Goal: Task Accomplishment & Management: Complete application form

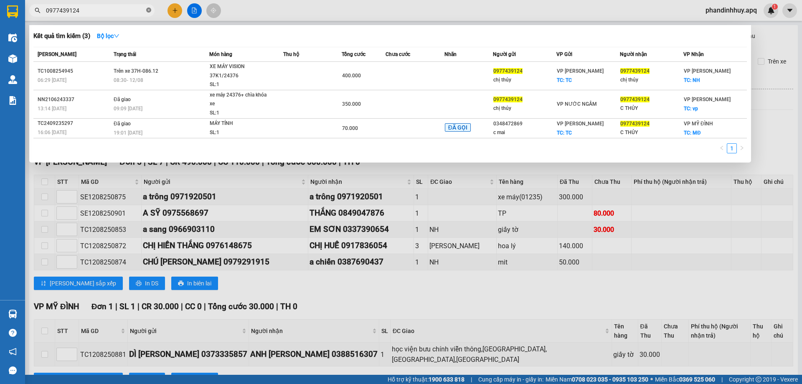
click at [149, 7] on span at bounding box center [148, 11] width 5 height 8
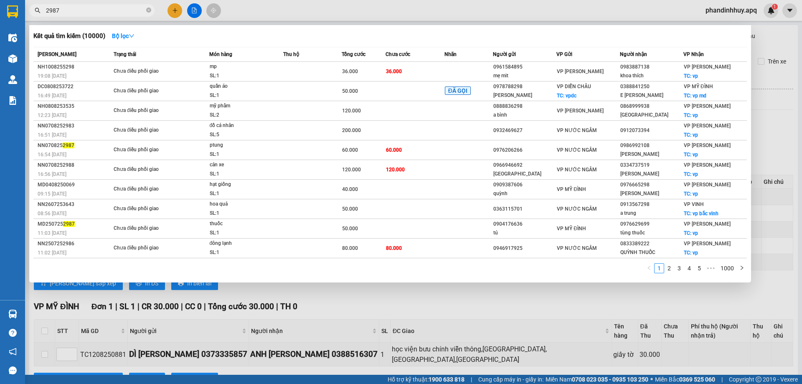
click at [46, 9] on input "2987" at bounding box center [95, 10] width 99 height 9
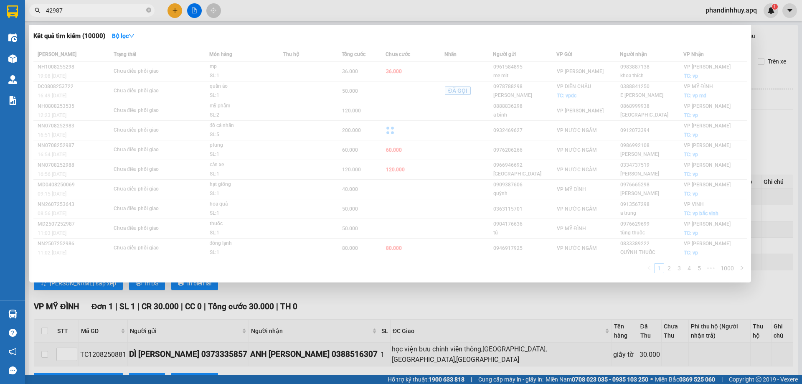
click at [97, 11] on input "42987" at bounding box center [95, 10] width 99 height 9
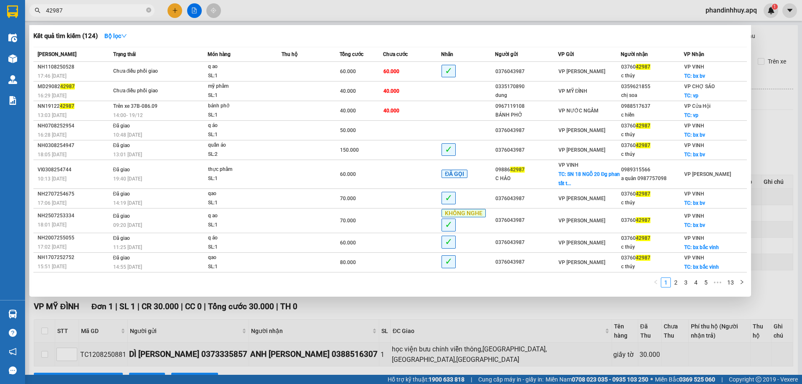
click at [98, 11] on input "42987" at bounding box center [95, 10] width 99 height 9
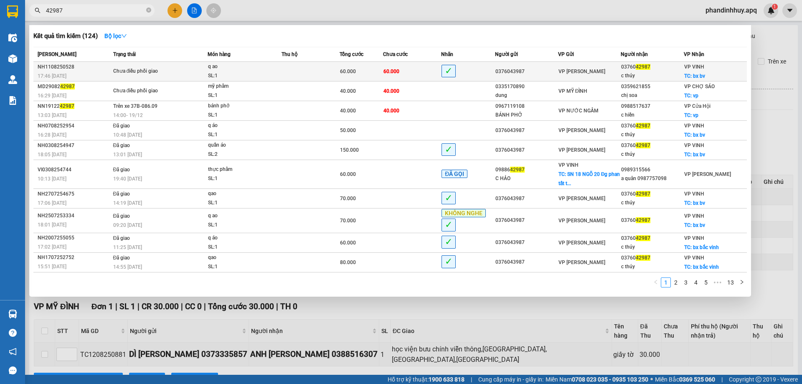
type input "42987"
click at [188, 71] on span "Chưa điều phối giao" at bounding box center [160, 71] width 94 height 9
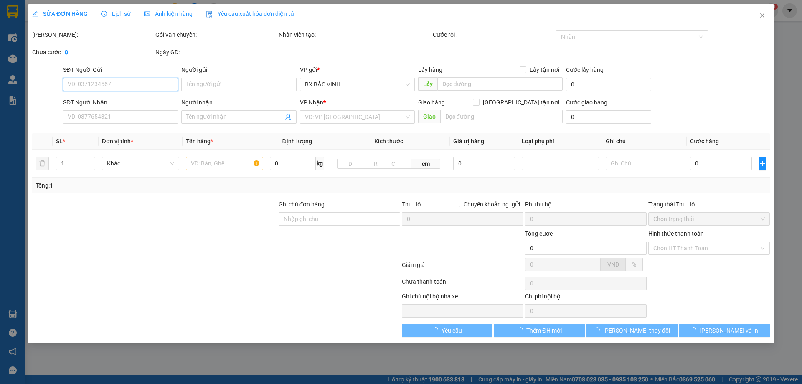
type input "0376043987"
type input "0376042987"
type input "c thúy"
checkbox input "true"
type input "bx bv"
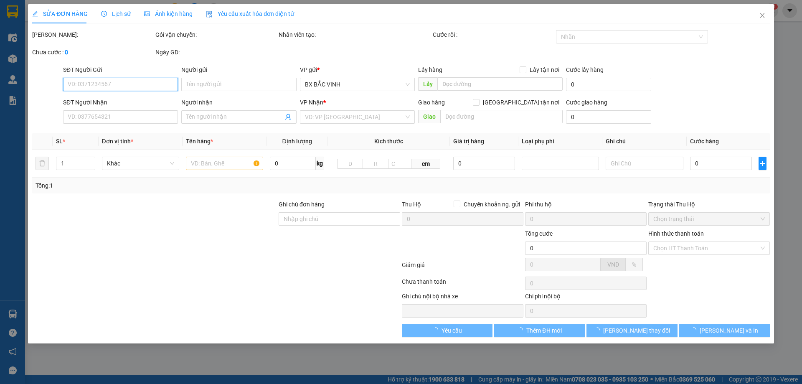
type input "60.000"
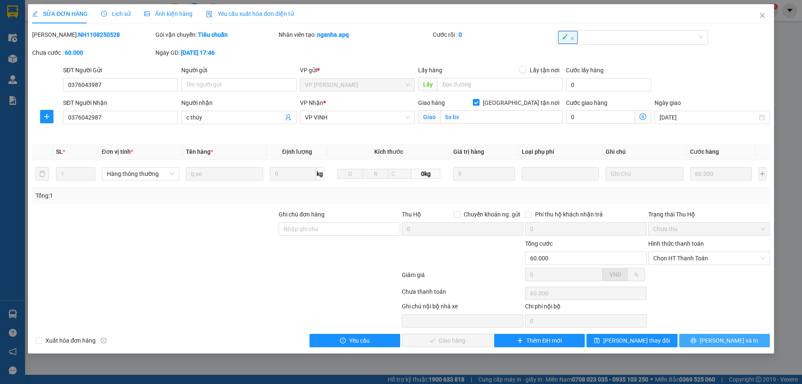
click at [718, 341] on span "[PERSON_NAME] và In" at bounding box center [729, 340] width 59 height 9
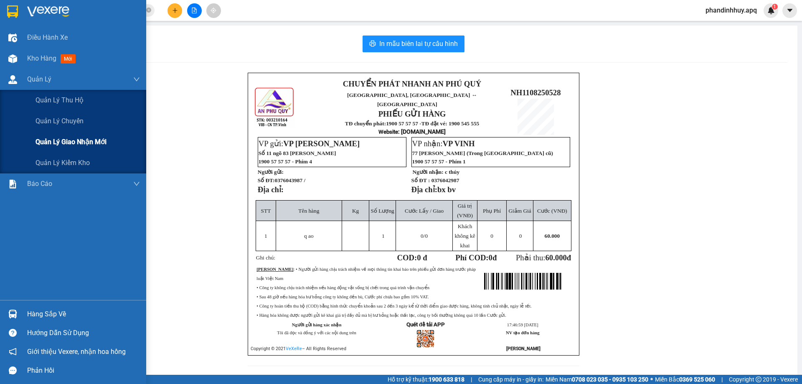
click at [78, 142] on span "Quản lý giao nhận mới" at bounding box center [71, 142] width 71 height 10
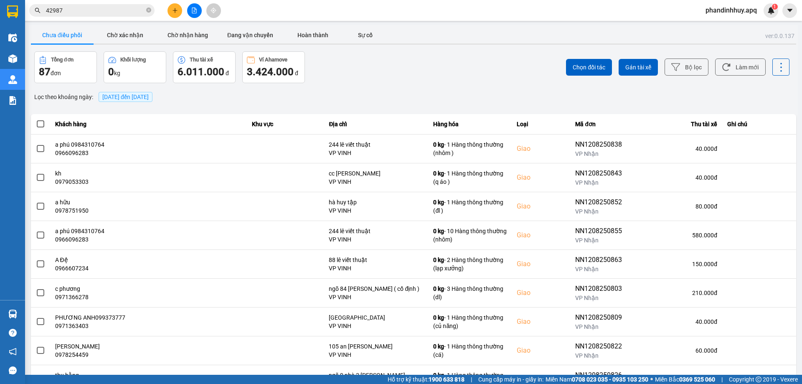
click at [776, 67] on icon at bounding box center [782, 67] width 12 height 12
click at [667, 36] on div "Chưa điều phối Chờ xác nhận Chờ nhận hàng Đang vận chuyển Hoàn thành Sự cố" at bounding box center [414, 36] width 766 height 19
click at [683, 59] on button "Bộ lọc" at bounding box center [687, 67] width 44 height 17
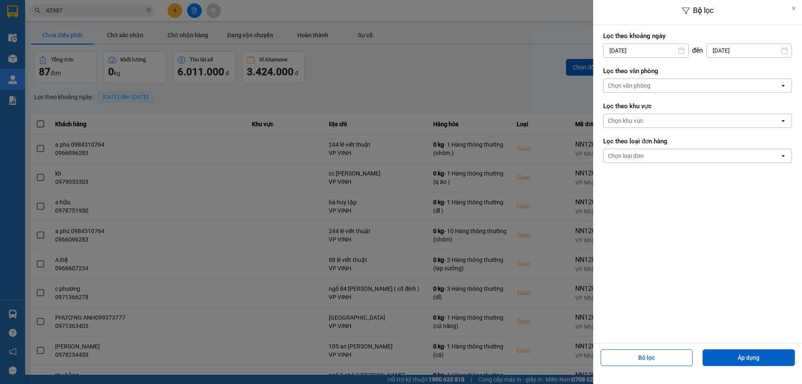
click at [657, 54] on input "[DATE]" at bounding box center [646, 50] width 85 height 13
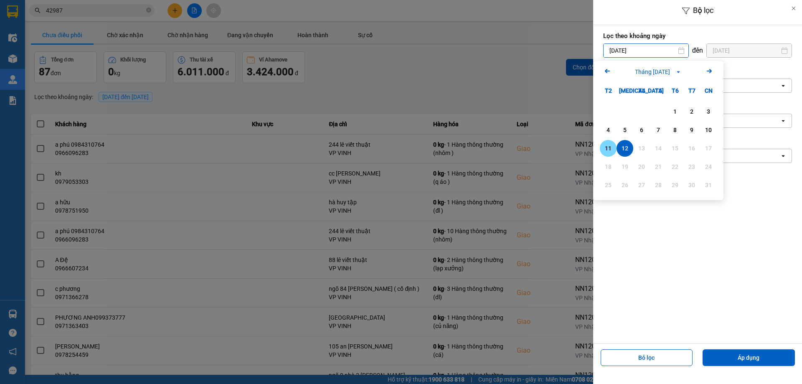
click at [612, 144] on div "11" at bounding box center [609, 148] width 12 height 10
type input "[DATE]"
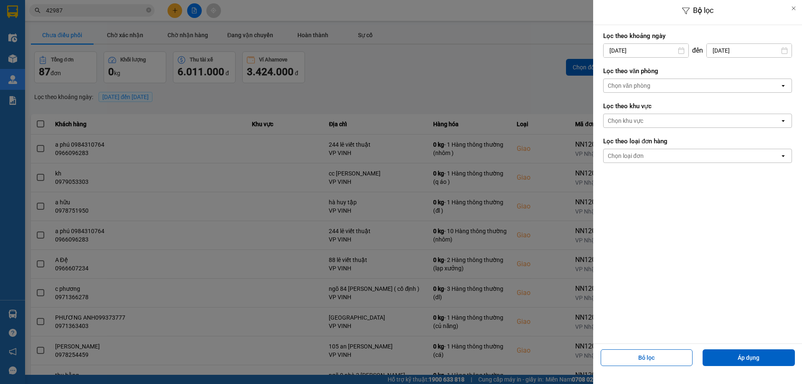
click at [739, 48] on input "[DATE]" at bounding box center [749, 50] width 85 height 13
click at [691, 143] on div "11" at bounding box center [687, 148] width 17 height 17
type input "[DATE]"
click at [736, 360] on button "Áp dụng" at bounding box center [749, 357] width 92 height 17
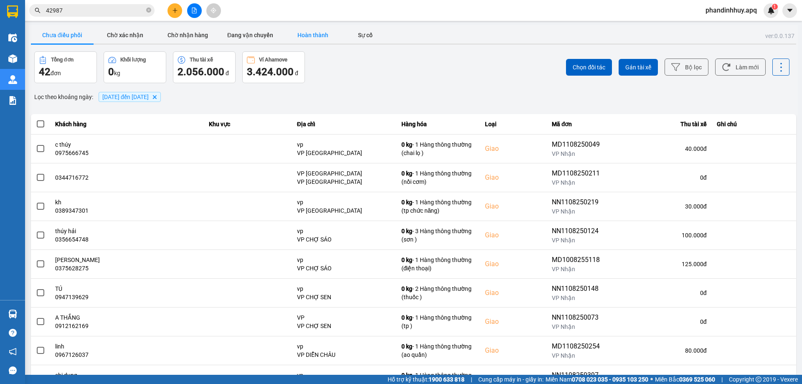
click at [305, 35] on button "Hoàn thành" at bounding box center [313, 35] width 63 height 17
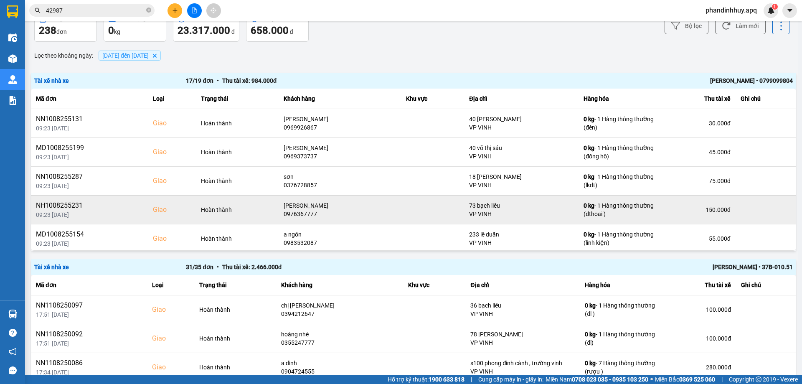
scroll to position [42, 0]
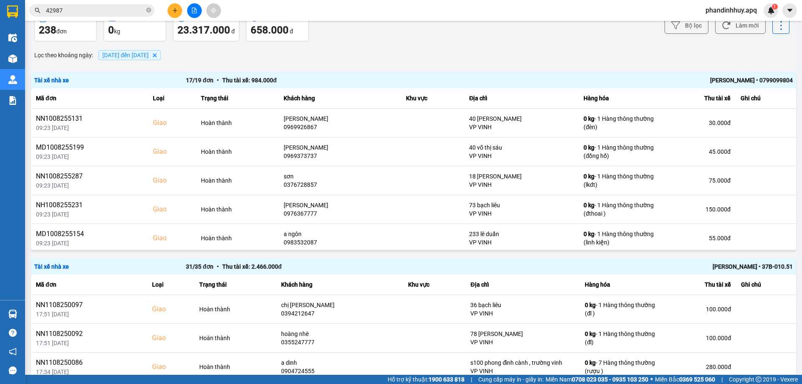
click at [727, 272] on div "Tài xế nhà xe 31 / 35 đơn • Thu tài xế: 2.466.000 đ [PERSON_NAME] • 37B-010.51" at bounding box center [414, 267] width 766 height 16
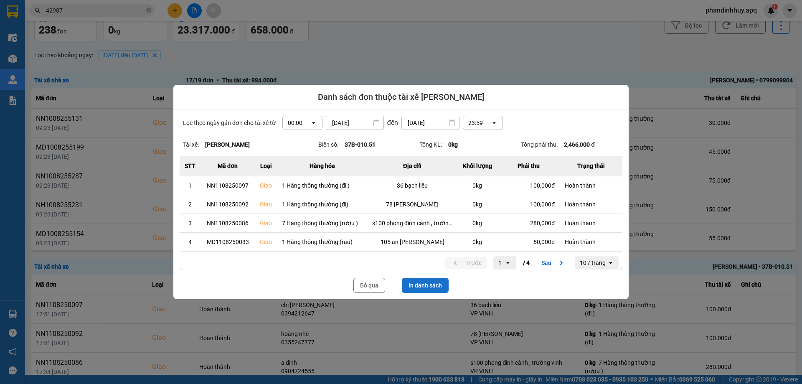
click at [429, 285] on button "In danh sách" at bounding box center [425, 285] width 47 height 15
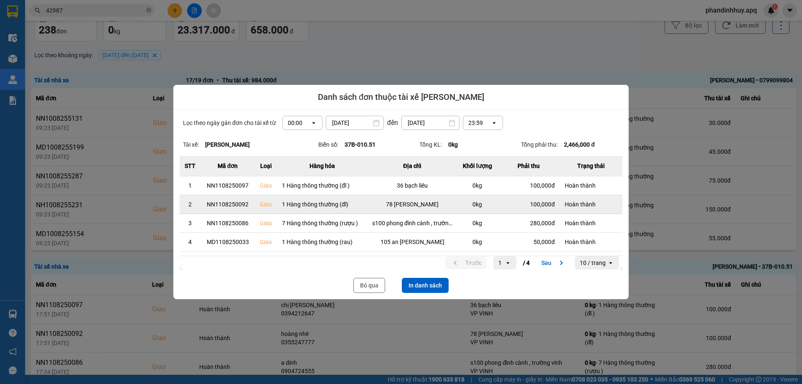
scroll to position [0, 0]
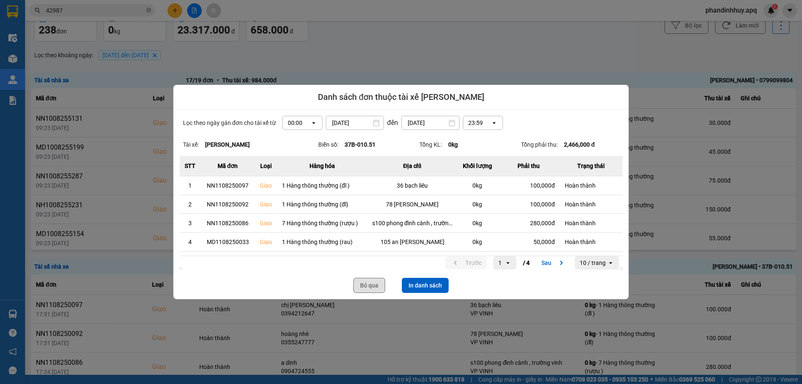
click at [377, 285] on button "Bỏ qua" at bounding box center [370, 285] width 32 height 15
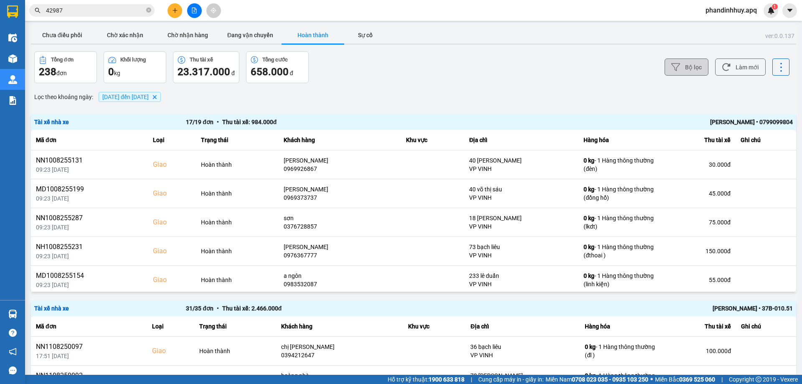
click at [675, 66] on icon at bounding box center [676, 67] width 9 height 9
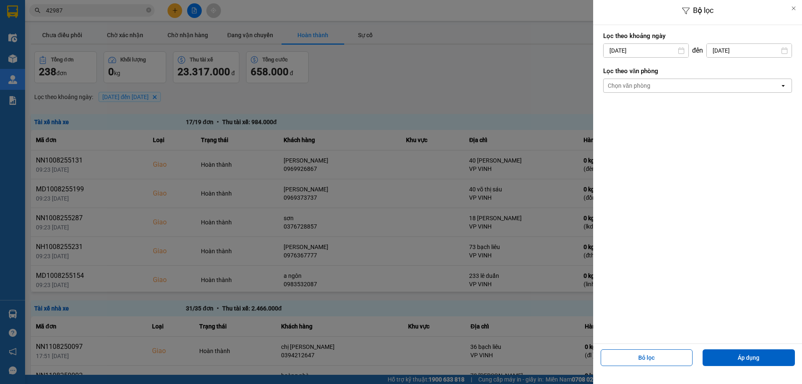
click at [664, 90] on div "Chọn văn phòng" at bounding box center [692, 85] width 176 height 13
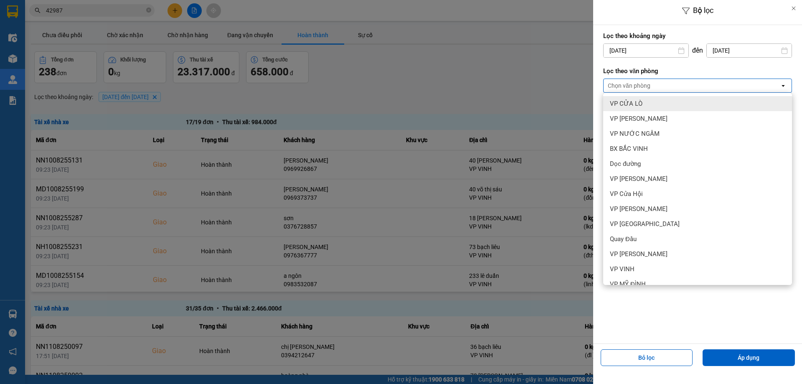
click at [550, 58] on div at bounding box center [401, 192] width 802 height 384
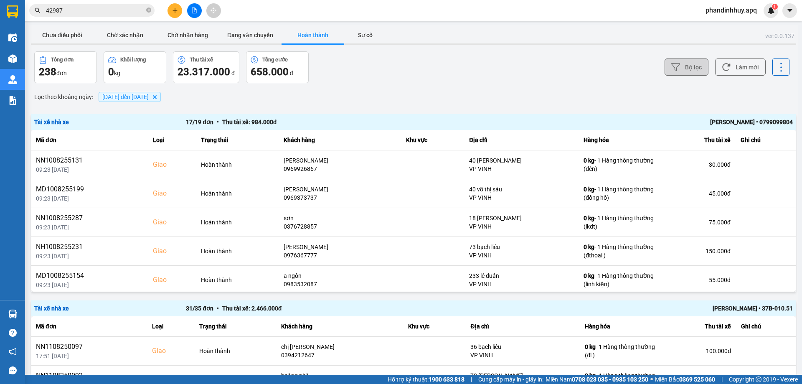
click at [718, 309] on div "[PERSON_NAME] • 37B-010.51" at bounding box center [641, 308] width 303 height 9
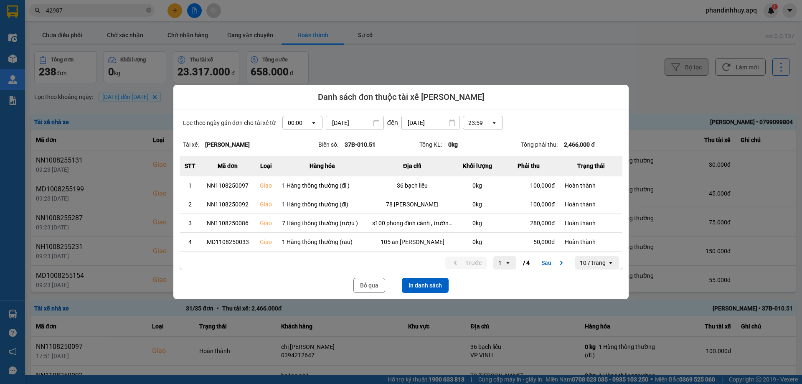
click at [483, 124] on div "23:59" at bounding box center [477, 122] width 28 height 13
click at [304, 124] on div "00:00" at bounding box center [297, 122] width 28 height 13
click at [303, 156] on div "15:00" at bounding box center [299, 157] width 27 height 8
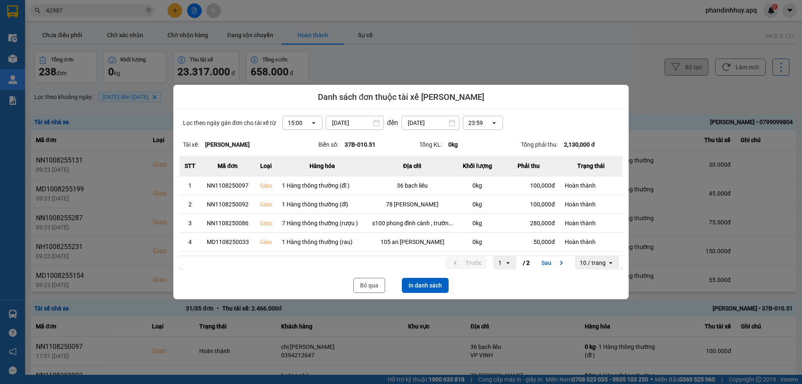
click at [434, 289] on button "In danh sách" at bounding box center [425, 285] width 47 height 15
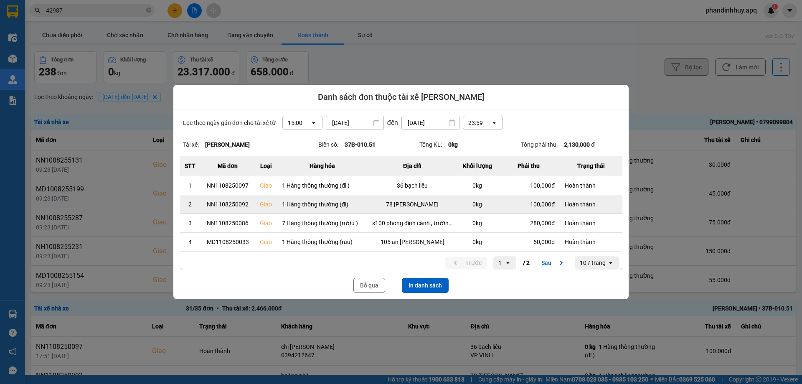
scroll to position [0, 0]
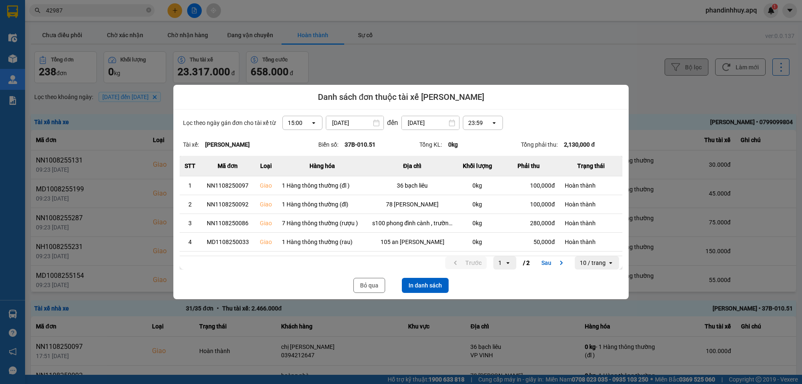
click at [305, 122] on div "15:00" at bounding box center [297, 122] width 28 height 13
click at [299, 144] on div "00:00" at bounding box center [299, 141] width 27 height 8
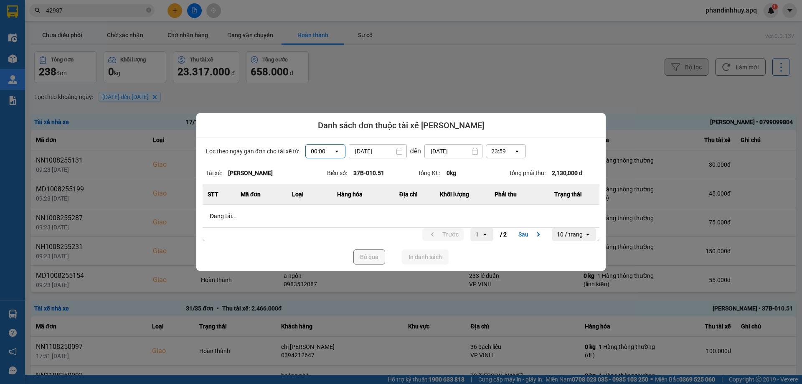
click at [372, 150] on input "[DATE]" at bounding box center [377, 151] width 57 height 13
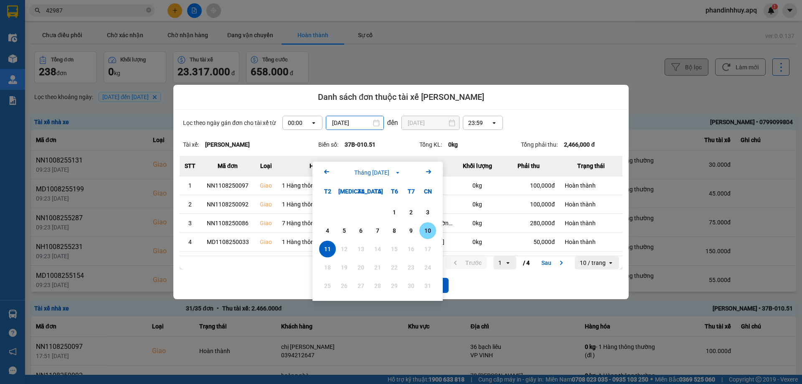
click at [426, 229] on div "10" at bounding box center [428, 231] width 12 height 10
type input "[DATE]"
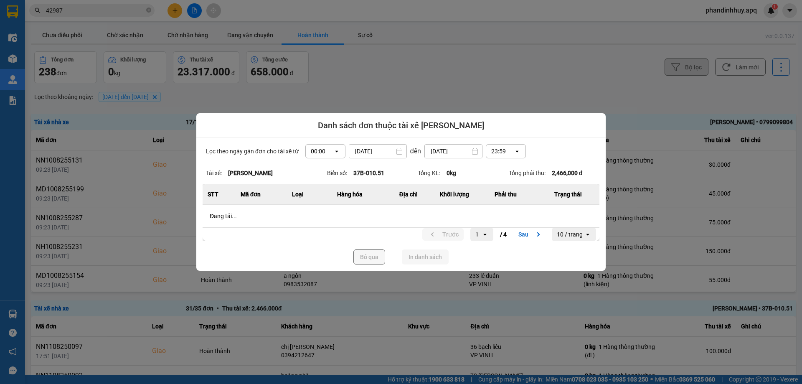
click at [473, 151] on icon "dialog" at bounding box center [475, 151] width 7 height 7
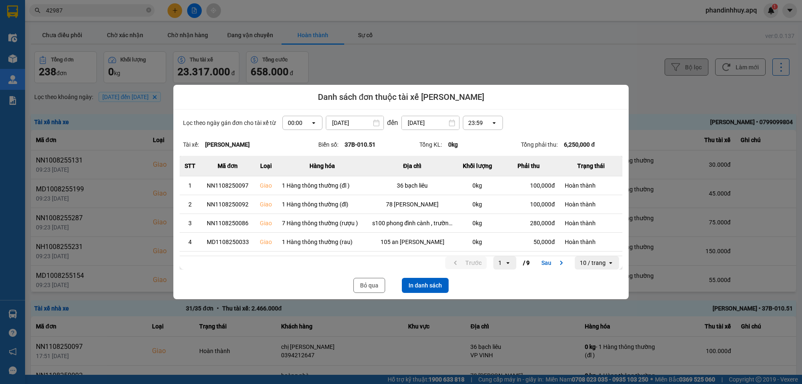
click at [449, 126] on icon "dialog" at bounding box center [452, 123] width 6 height 7
click at [435, 123] on input "[DATE]" at bounding box center [430, 122] width 57 height 13
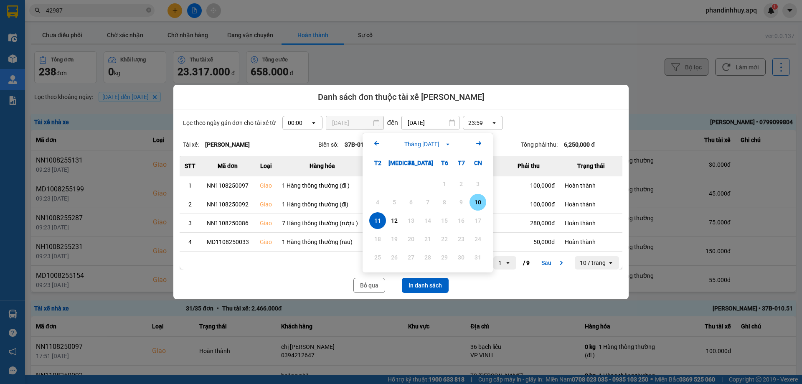
click at [481, 199] on div "10" at bounding box center [478, 202] width 12 height 10
type input "[DATE]"
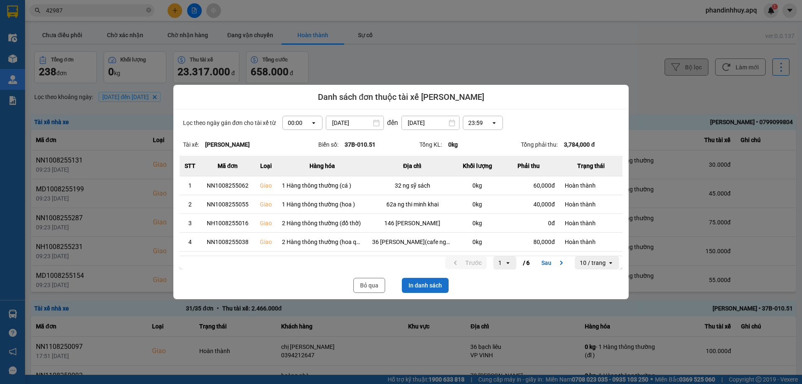
click at [428, 286] on button "In danh sách" at bounding box center [425, 285] width 47 height 15
drag, startPoint x: 364, startPoint y: 284, endPoint x: 692, endPoint y: 137, distance: 359.2
click at [365, 284] on button "Bỏ qua" at bounding box center [370, 285] width 32 height 15
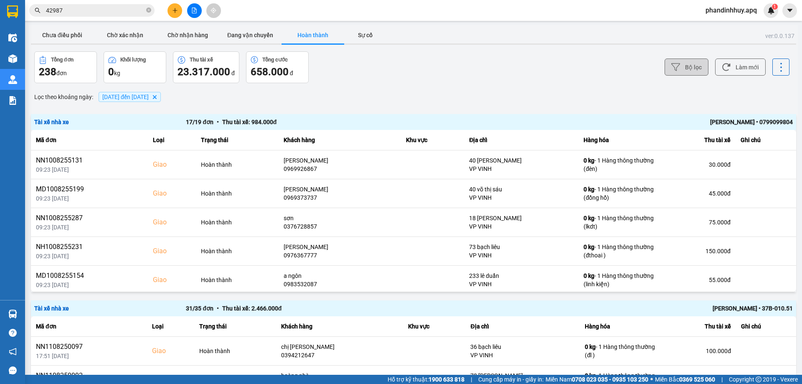
click at [687, 70] on button "Bộ lọc" at bounding box center [687, 67] width 44 height 17
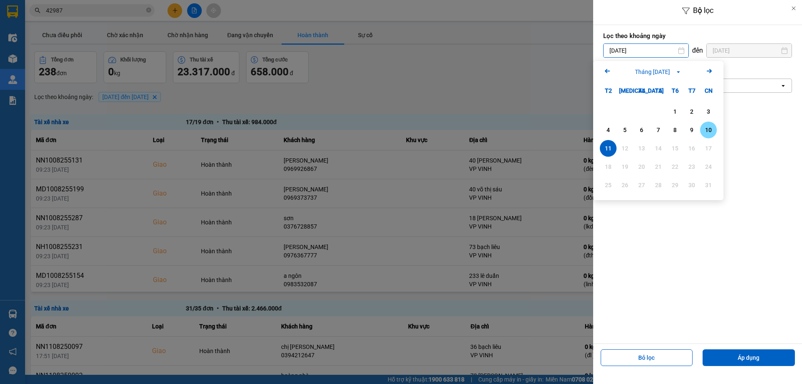
click at [708, 127] on div "10" at bounding box center [709, 130] width 12 height 10
type input "[DATE]"
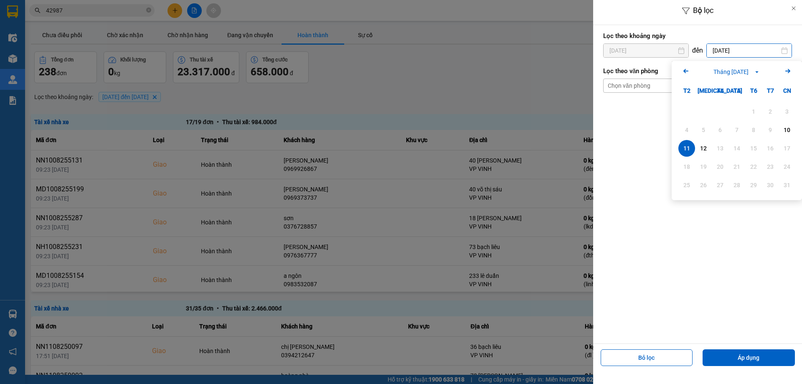
click at [736, 48] on input "[DATE]" at bounding box center [749, 50] width 85 height 13
click at [787, 127] on div "10" at bounding box center [788, 130] width 12 height 10
type input "[DATE]"
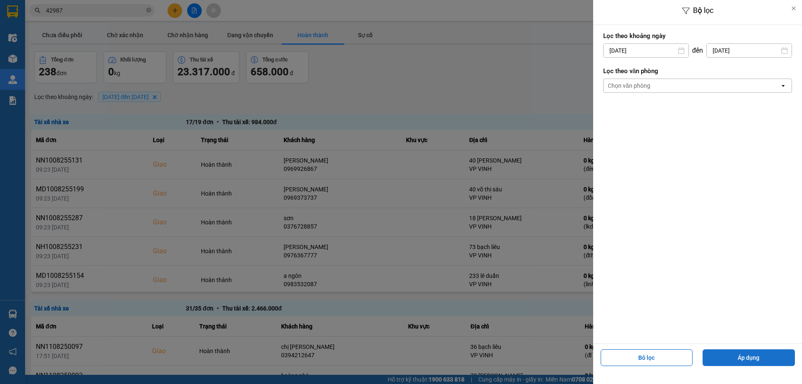
click at [759, 353] on button "Áp dụng" at bounding box center [749, 357] width 92 height 17
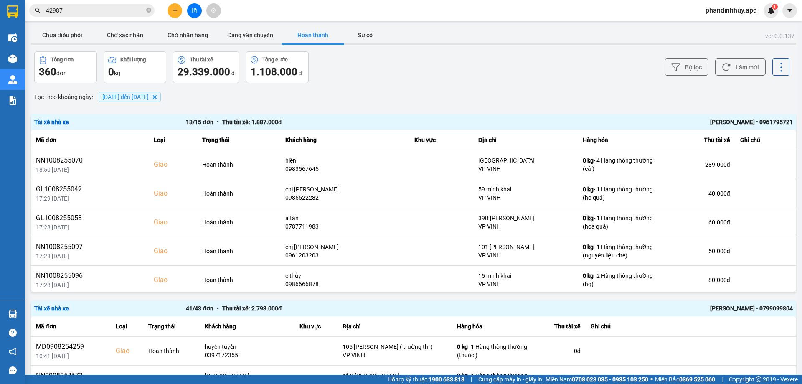
click at [720, 126] on div "[PERSON_NAME] • 0961795721" at bounding box center [641, 121] width 303 height 9
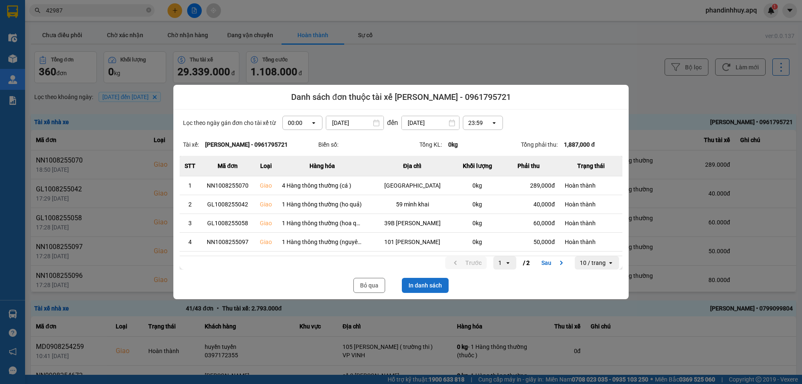
click at [419, 287] on button "In danh sách" at bounding box center [425, 285] width 47 height 15
click at [368, 286] on button "Bỏ qua" at bounding box center [370, 285] width 32 height 15
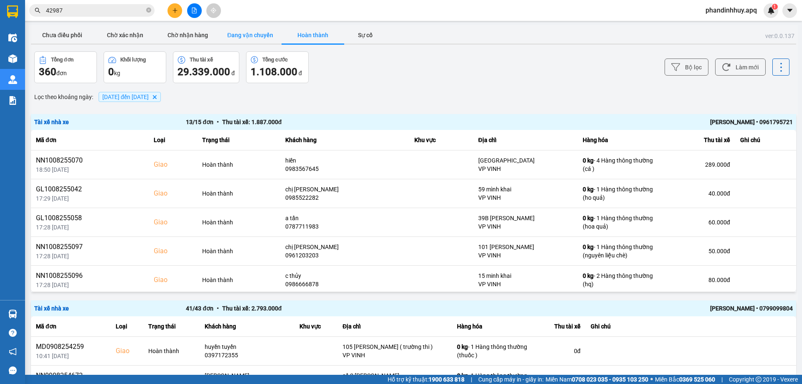
click at [245, 36] on button "Đang vận chuyển" at bounding box center [250, 35] width 63 height 17
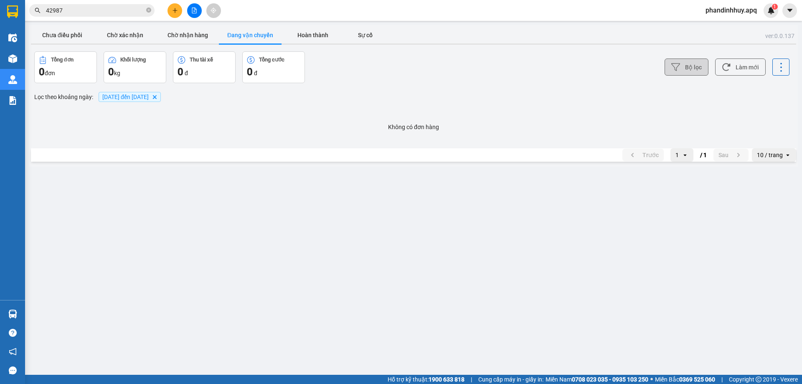
click at [685, 64] on button "Bộ lọc" at bounding box center [687, 67] width 44 height 17
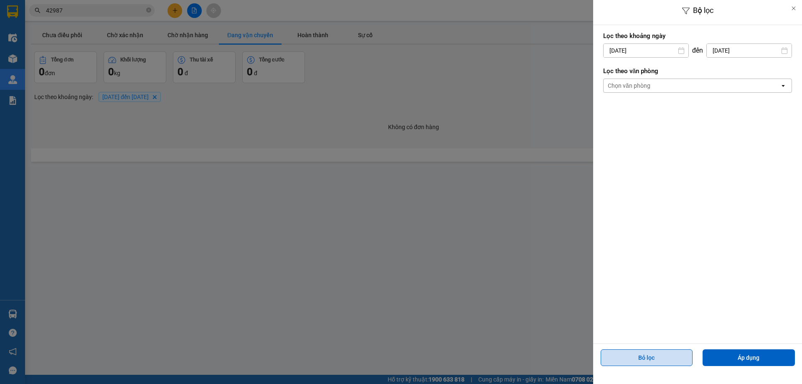
click at [648, 359] on button "Bỏ lọc" at bounding box center [647, 357] width 92 height 17
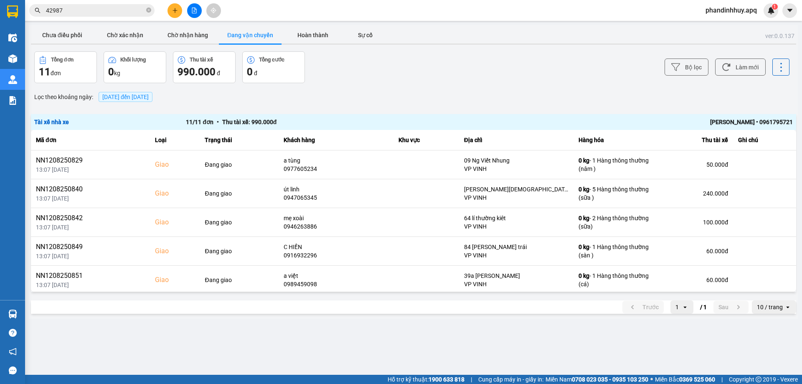
click at [697, 125] on div "[PERSON_NAME] • 0961795721" at bounding box center [641, 121] width 303 height 9
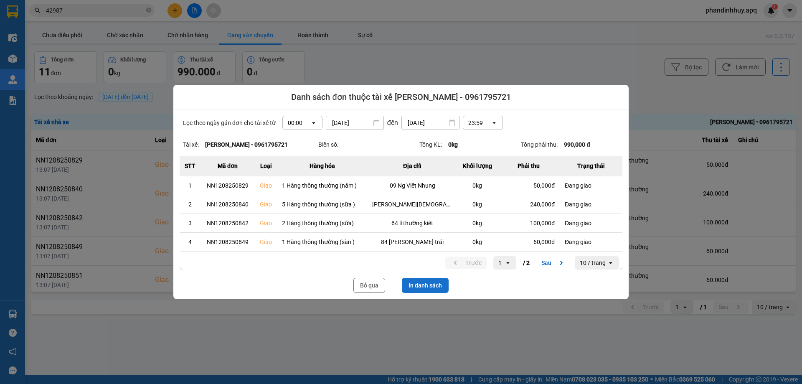
click at [442, 280] on button "In danh sách" at bounding box center [425, 285] width 47 height 15
click at [366, 284] on button "Bỏ qua" at bounding box center [370, 285] width 32 height 15
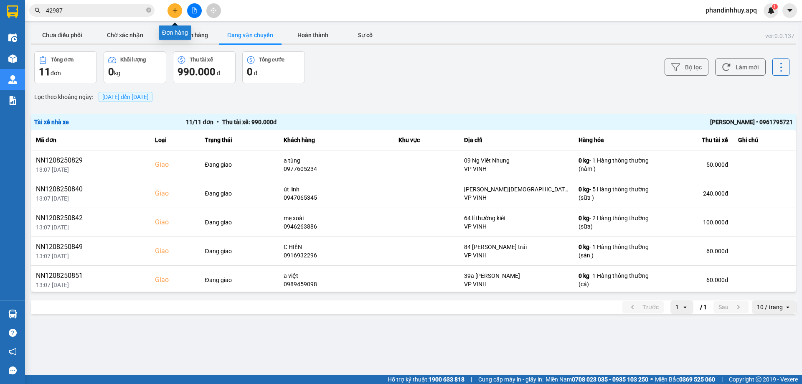
click at [175, 13] on icon "plus" at bounding box center [175, 11] width 6 height 6
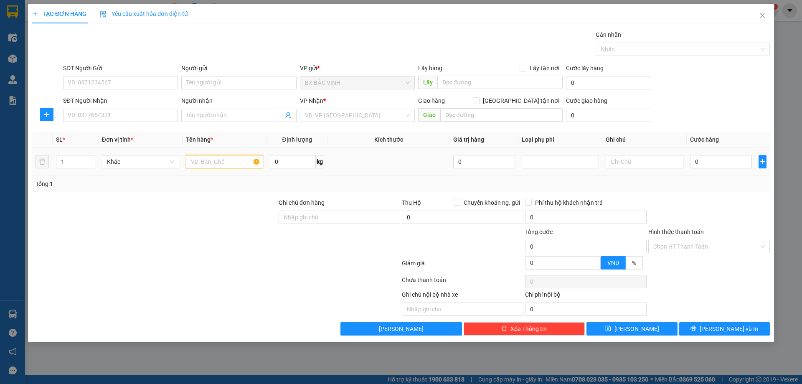
click at [209, 162] on input "text" at bounding box center [224, 161] width 77 height 13
type input "quần áo"
click at [734, 164] on input "0" at bounding box center [721, 161] width 62 height 13
type input "5"
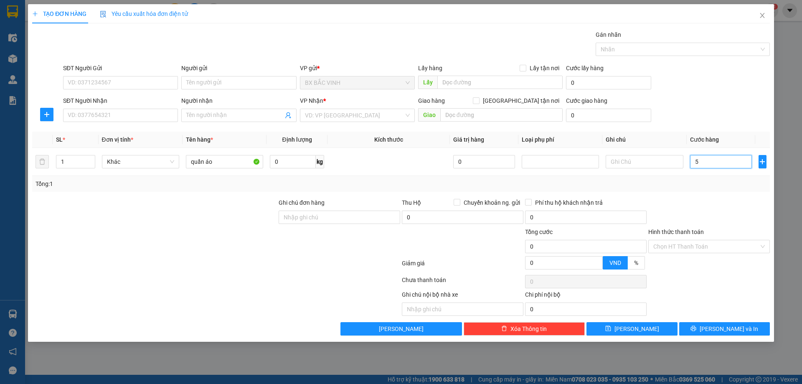
type input "5"
type input "50"
type input "500"
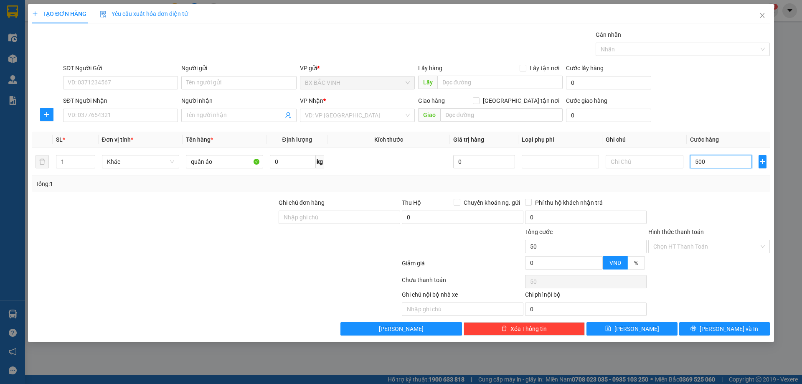
type input "500"
type input "5.000"
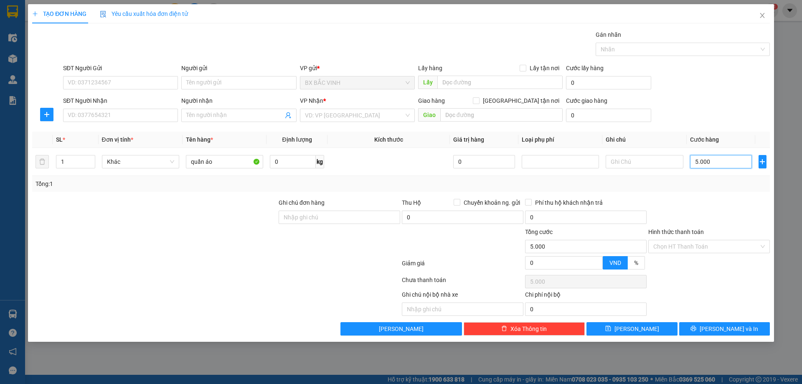
type input "50.000"
click at [539, 118] on input "text" at bounding box center [501, 114] width 122 height 13
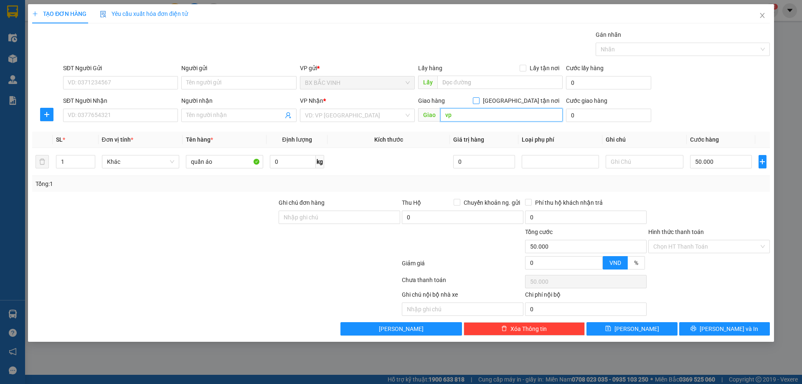
type input "vp"
click at [529, 99] on span "[GEOGRAPHIC_DATA] tận nơi" at bounding box center [521, 100] width 83 height 9
click at [479, 99] on input "[GEOGRAPHIC_DATA] tận nơi" at bounding box center [476, 100] width 6 height 6
checkbox input "true"
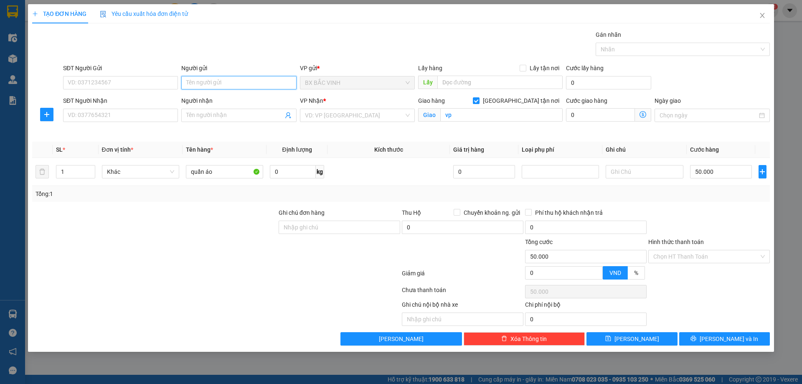
click at [233, 81] on input "Người gửi" at bounding box center [238, 82] width 115 height 13
click at [239, 81] on input "Người gửi" at bounding box center [238, 82] width 115 height 13
click at [321, 83] on span "BX BẮC VINH" at bounding box center [357, 82] width 105 height 13
drag, startPoint x: 229, startPoint y: 82, endPoint x: 104, endPoint y: 72, distance: 125.4
click at [74, 66] on div "SĐT Người Gửi VD: 0371234567 Người gửi 0363625333 0363625333 VP gửi * BX BẮC VI…" at bounding box center [416, 78] width 710 height 29
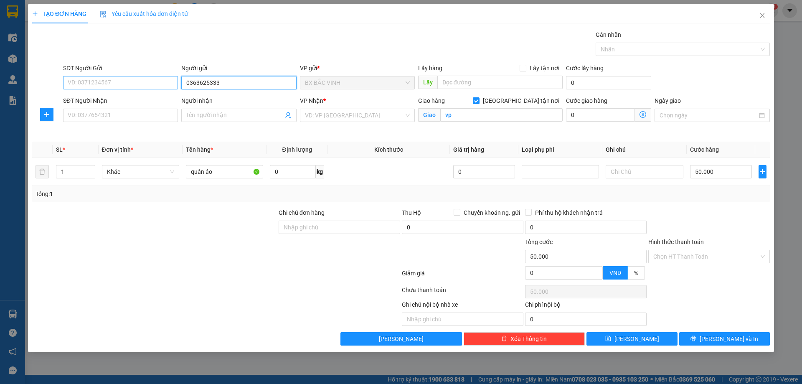
type input "0363625333"
paste input "0363625333"
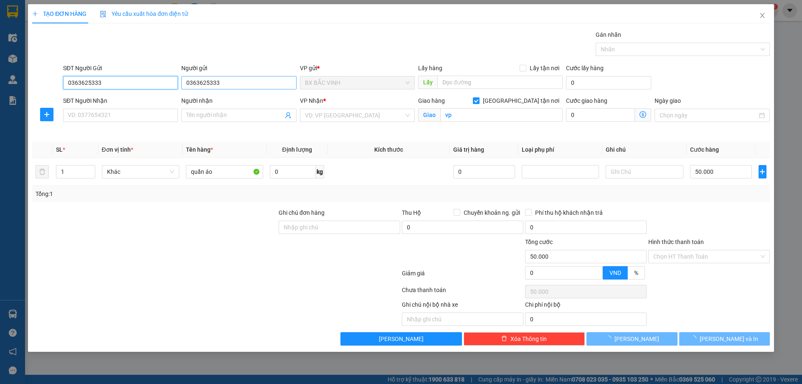
type input "0363625333"
click at [238, 81] on input "0363625333" at bounding box center [238, 82] width 115 height 13
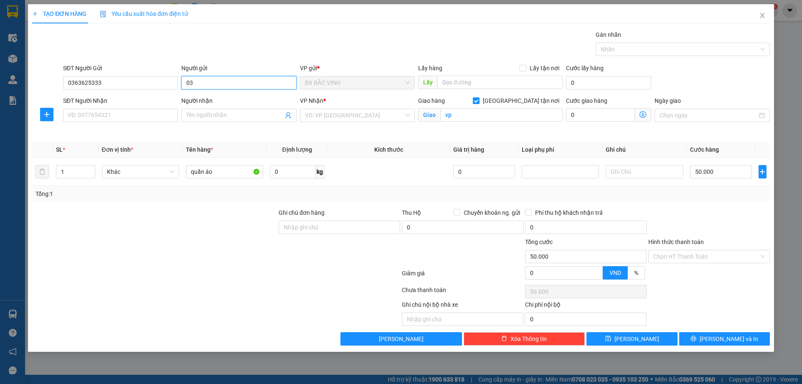
type input "0"
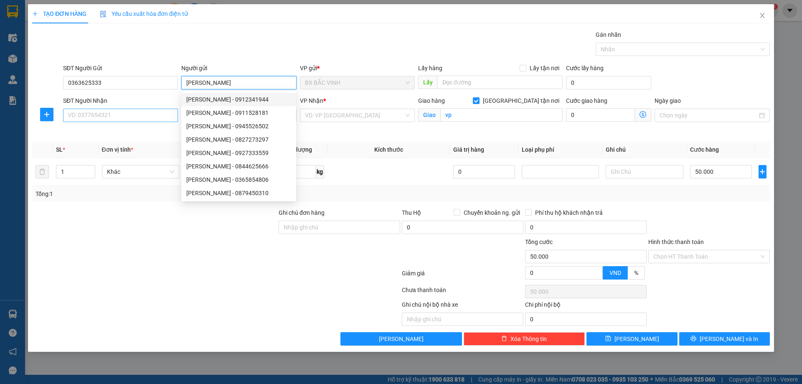
type input "[PERSON_NAME]"
click at [81, 115] on input "SĐT Người Nhận" at bounding box center [120, 115] width 115 height 13
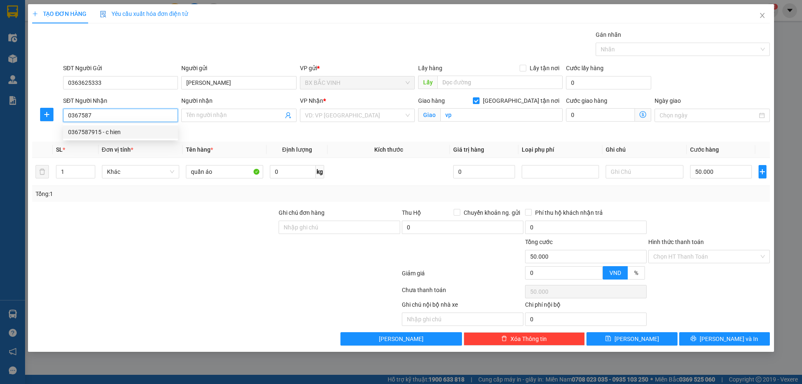
click at [118, 133] on div "0367587915 - c hien" at bounding box center [120, 131] width 105 height 9
type input "0367587915"
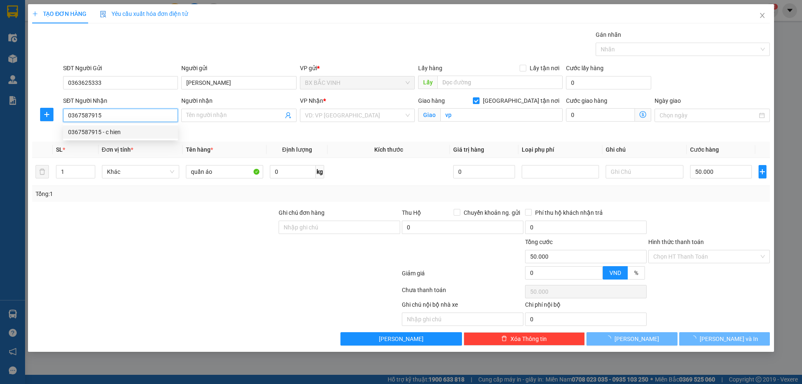
type input "c hien"
checkbox input "false"
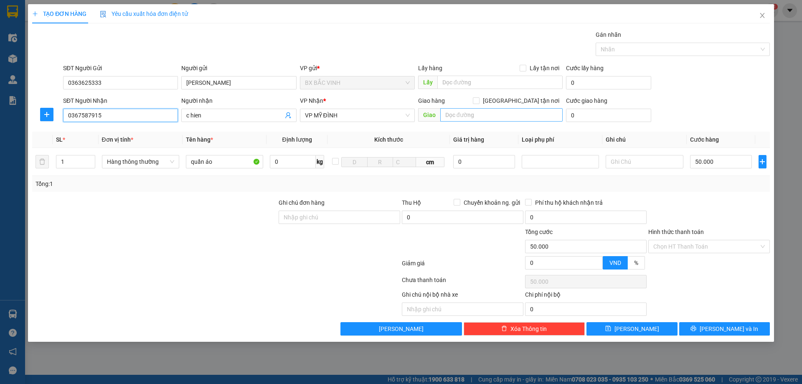
type input "0367587915"
click at [486, 116] on input "text" at bounding box center [501, 114] width 122 height 13
type input "vp"
click at [479, 101] on input "[GEOGRAPHIC_DATA] tận nơi" at bounding box center [476, 100] width 6 height 6
checkbox input "true"
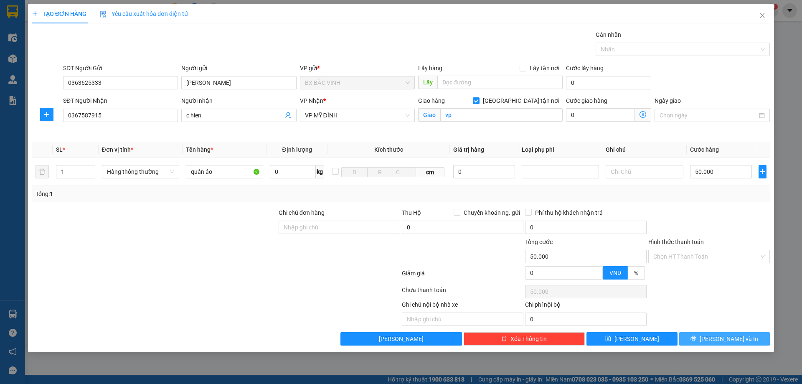
click at [718, 339] on span "[PERSON_NAME] và In" at bounding box center [729, 338] width 59 height 9
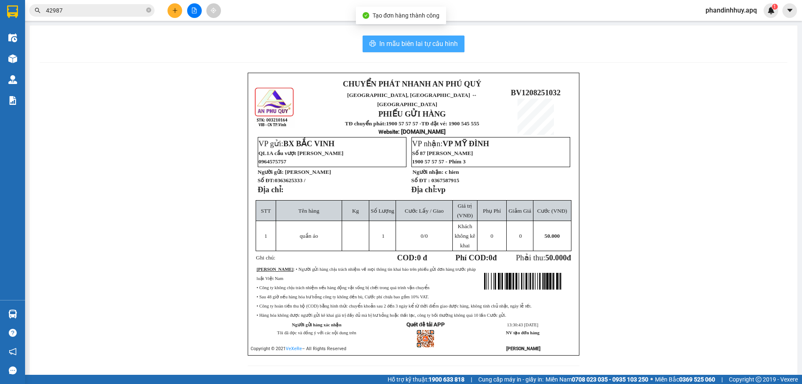
click at [423, 46] on span "In mẫu biên lai tự cấu hình" at bounding box center [418, 43] width 79 height 10
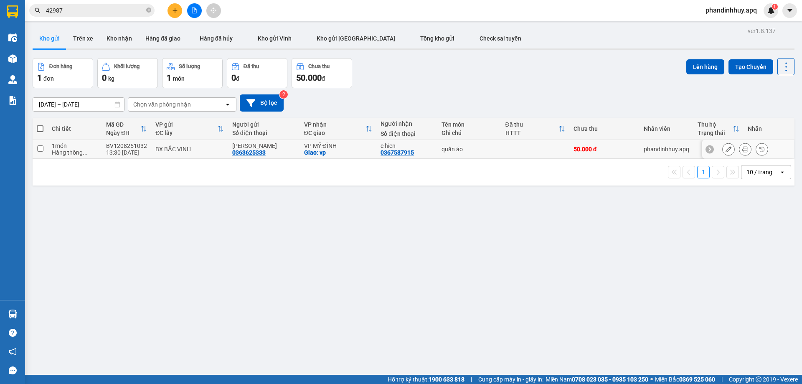
click at [146, 154] on td "BV1208251032 13:30 [DATE]" at bounding box center [126, 149] width 49 height 19
checkbox input "true"
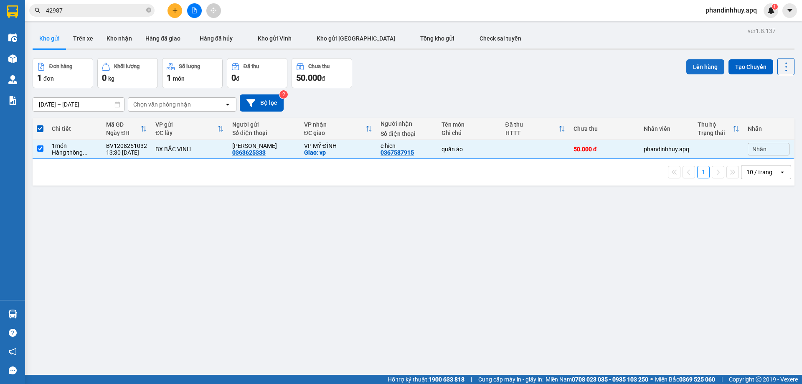
click at [694, 69] on button "Lên hàng" at bounding box center [706, 66] width 38 height 15
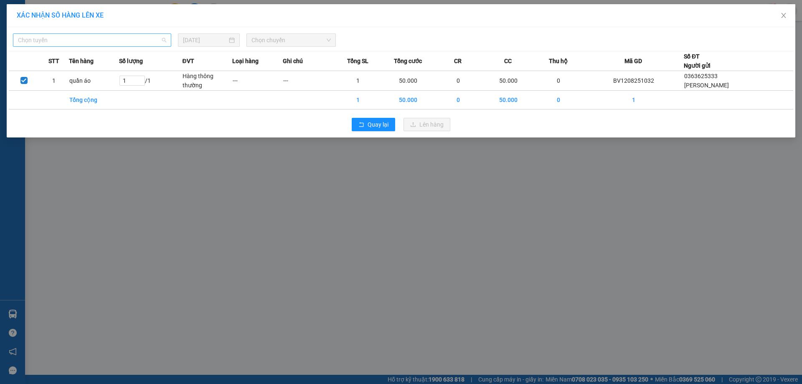
click at [106, 45] on span "Chọn tuyến" at bounding box center [92, 40] width 148 height 13
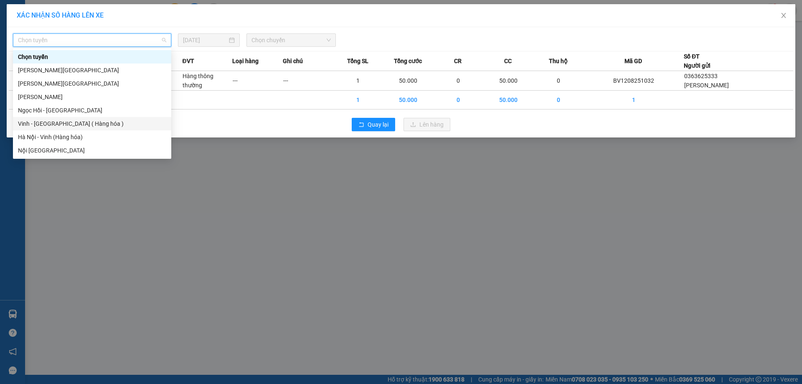
click at [94, 126] on div "Vinh - [GEOGRAPHIC_DATA] ( Hàng hóa )" at bounding box center [92, 123] width 148 height 9
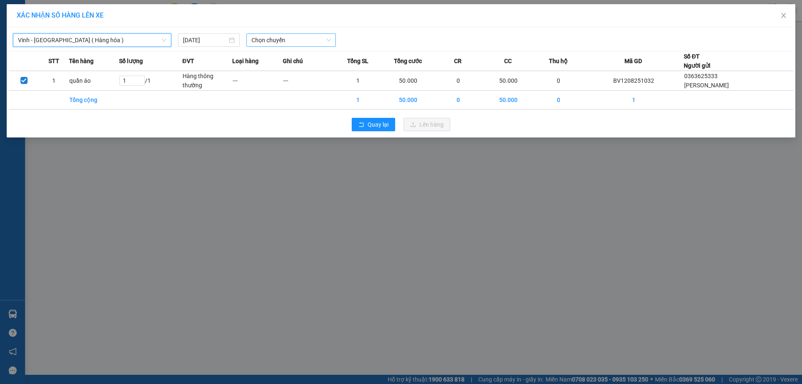
click at [329, 38] on span "Chọn chuyến" at bounding box center [291, 40] width 79 height 13
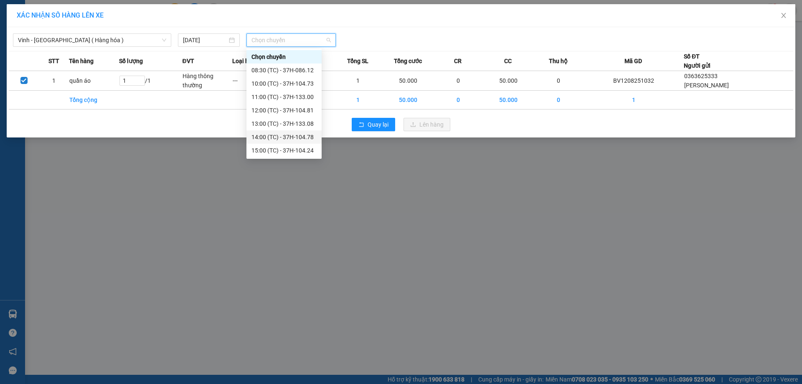
click at [296, 135] on div "14:00 (TC) - 37H-104.78" at bounding box center [284, 136] width 65 height 9
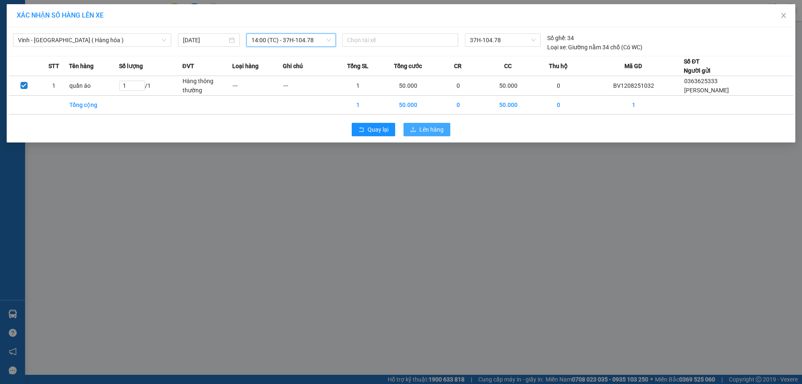
click at [417, 130] on button "Lên hàng" at bounding box center [427, 129] width 47 height 13
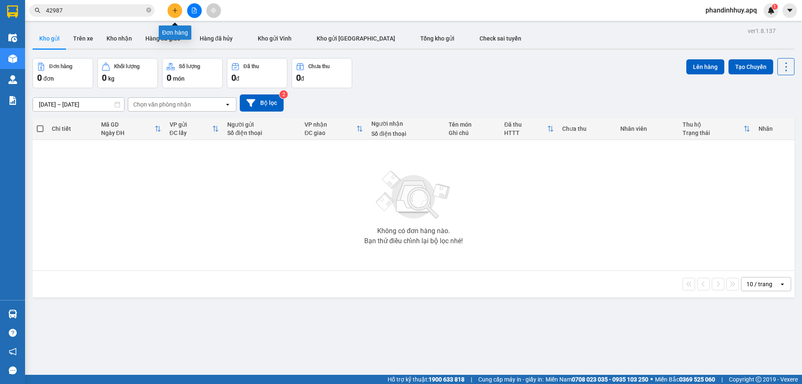
click at [178, 10] on icon "plus" at bounding box center [175, 11] width 6 height 6
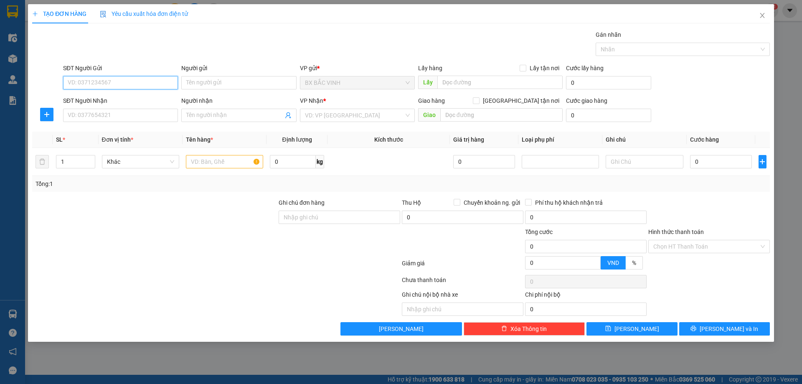
click at [131, 87] on input "SĐT Người Gửi" at bounding box center [120, 82] width 115 height 13
type input "0924879666"
click at [123, 99] on div "0924879666 - [PERSON_NAME]" at bounding box center [120, 99] width 105 height 9
type input "[PERSON_NAME]"
type input "0924879666"
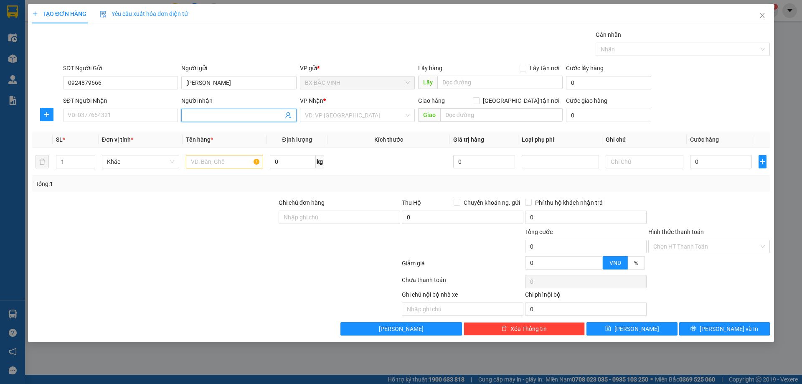
click at [287, 119] on span at bounding box center [288, 115] width 7 height 9
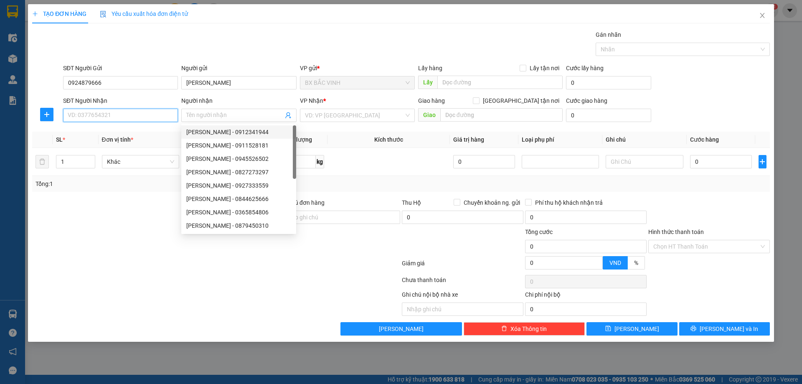
click at [150, 112] on input "SĐT Người Nhận" at bounding box center [120, 115] width 115 height 13
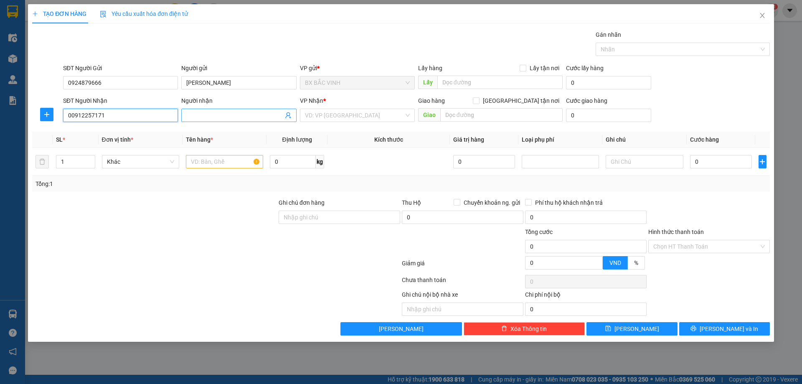
type input "00912257171"
click at [206, 115] on input "Người nhận" at bounding box center [234, 115] width 97 height 9
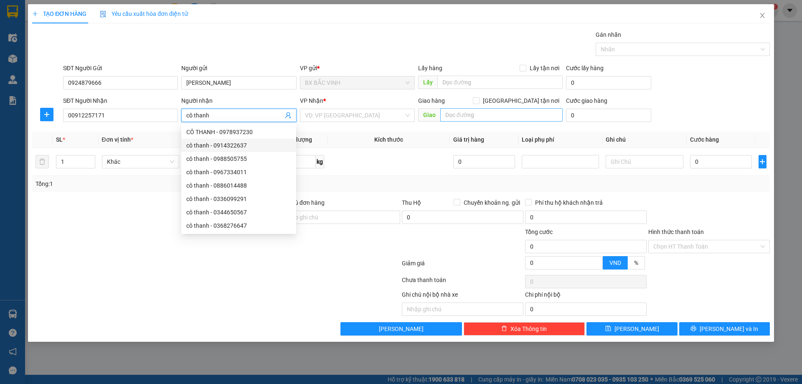
type input "cô thanh"
click at [456, 117] on input "text" at bounding box center [501, 114] width 122 height 13
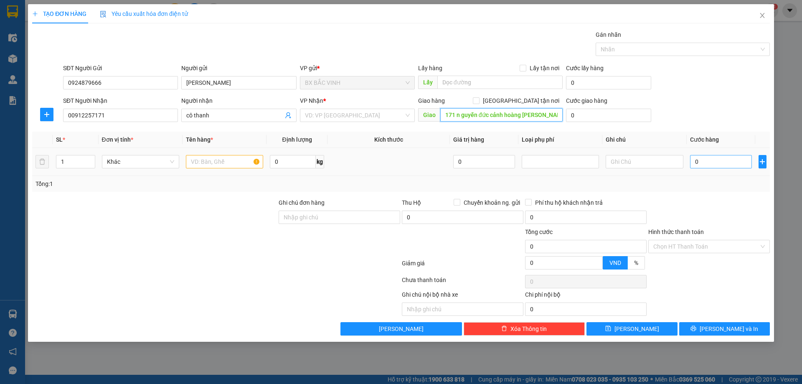
type input "171 n guyễn đức cảnh hoàng [PERSON_NAME]"
click at [709, 164] on input "0" at bounding box center [721, 161] width 62 height 13
type input "4"
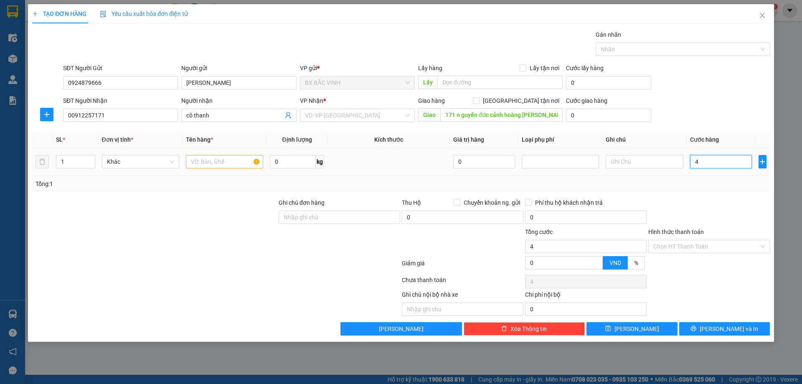
type input "40"
type input "400"
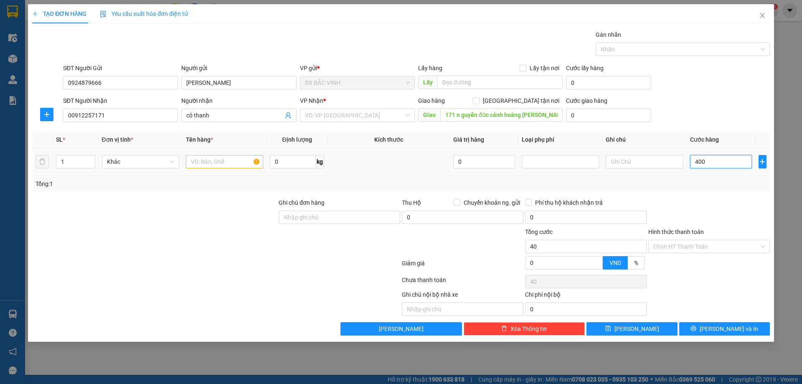
type input "400"
type input "4.000"
type input "40.000"
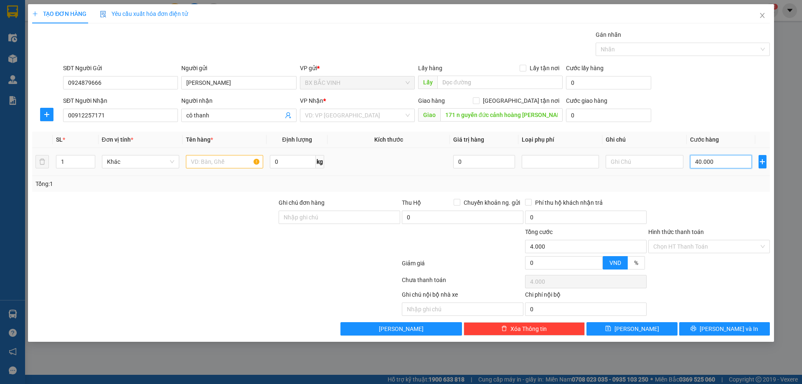
type input "40.000"
click at [479, 101] on input "[GEOGRAPHIC_DATA] tận nơi" at bounding box center [476, 100] width 6 height 6
checkbox input "true"
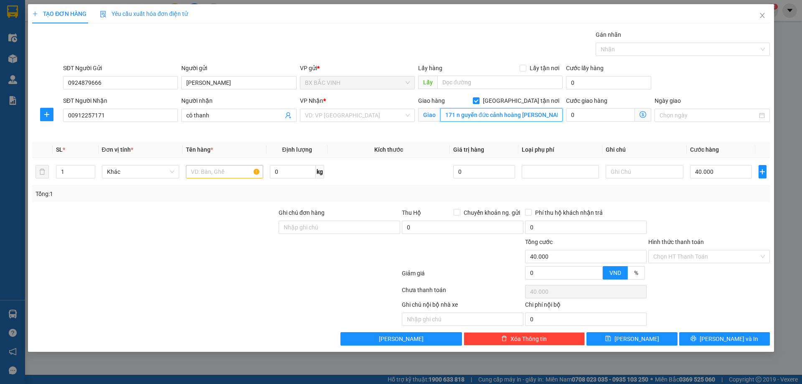
click at [461, 114] on input "171 n guyễn đức cảnh hoàng [PERSON_NAME]" at bounding box center [501, 114] width 122 height 13
click at [461, 117] on input "171 n guyễn đức cảnh hoàng [PERSON_NAME]" at bounding box center [501, 114] width 122 height 13
click at [409, 114] on div "VD: VP [GEOGRAPHIC_DATA]" at bounding box center [357, 115] width 115 height 13
type input "171 [PERSON_NAME] hoàng [PERSON_NAME]"
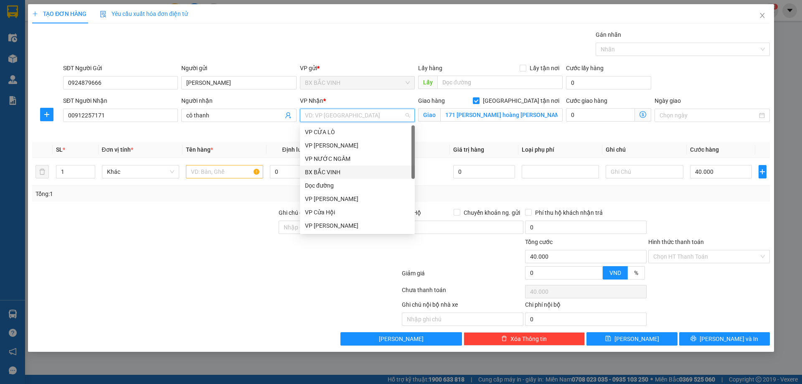
scroll to position [84, 0]
click at [344, 180] on div "VP [PERSON_NAME]" at bounding box center [357, 182] width 105 height 9
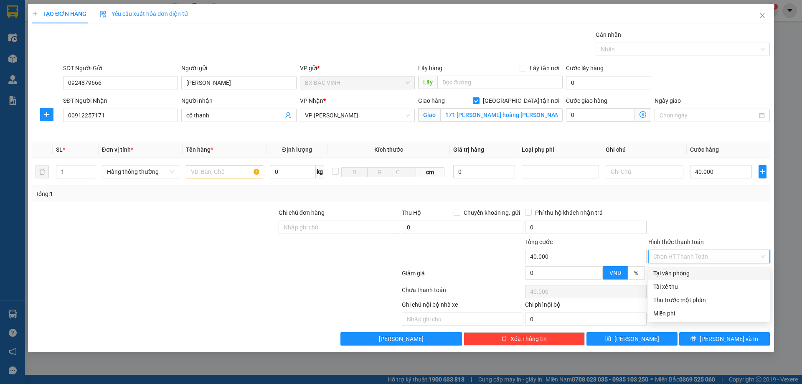
drag, startPoint x: 722, startPoint y: 251, endPoint x: 721, endPoint y: 256, distance: 5.0
click at [722, 251] on input "Hình thức thanh toán" at bounding box center [707, 256] width 106 height 13
click at [710, 270] on div "Tại văn phòng" at bounding box center [710, 273] width 112 height 9
type input "0"
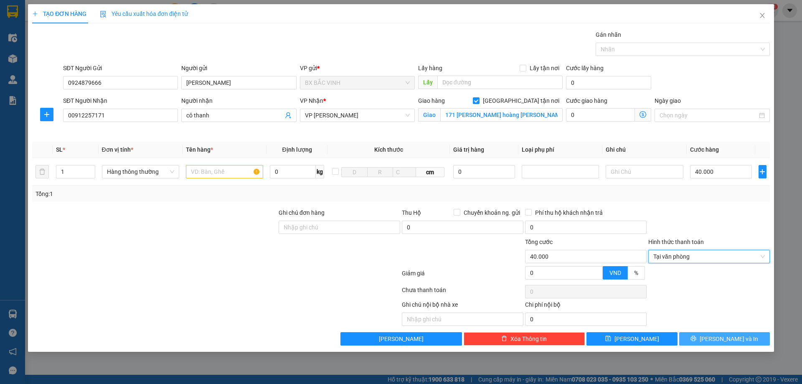
click at [697, 336] on icon "printer" at bounding box center [693, 338] width 5 height 5
click at [230, 176] on input "text" at bounding box center [224, 171] width 77 height 13
type input "mỹ phẩm"
click at [737, 342] on span "[PERSON_NAME] và In" at bounding box center [729, 338] width 59 height 9
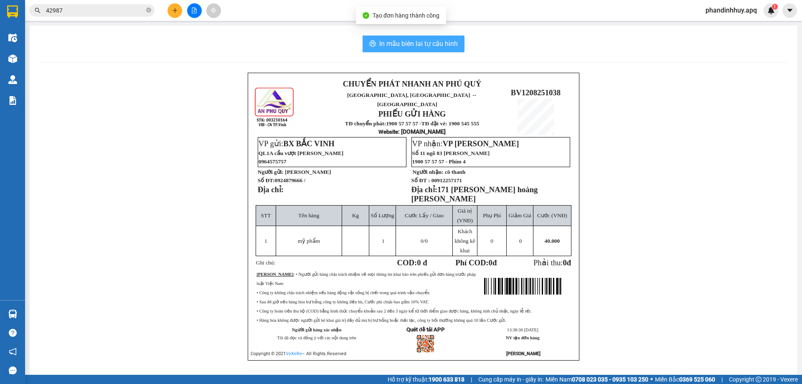
click at [446, 38] on button "In mẫu biên lai tự cấu hình" at bounding box center [414, 44] width 102 height 17
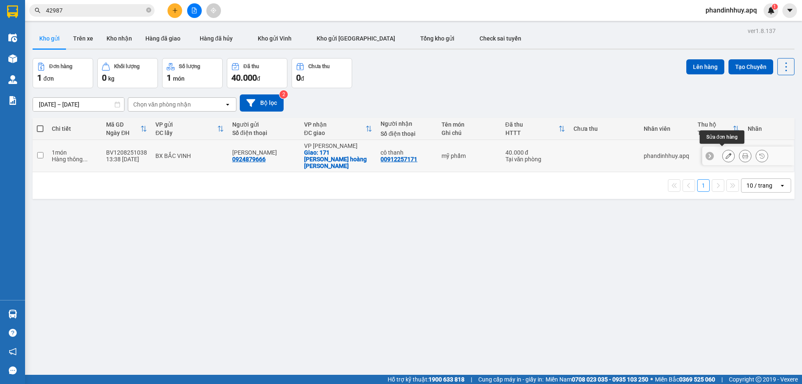
click at [726, 153] on icon at bounding box center [729, 156] width 6 height 6
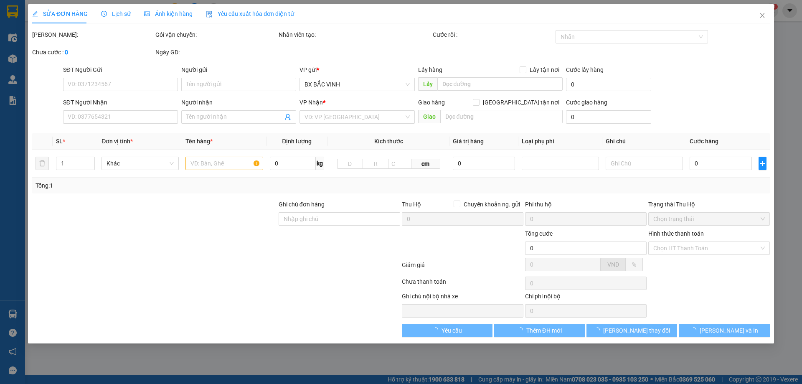
type input "0924879666"
type input "[PERSON_NAME]"
type input "00912257171"
type input "cô thanh"
checkbox input "true"
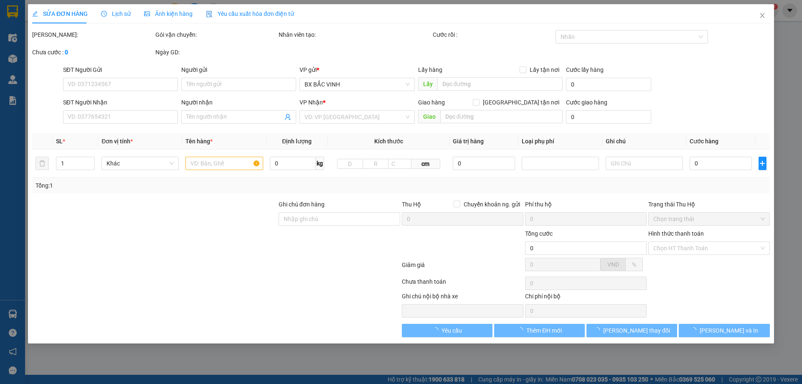
type input "171 [PERSON_NAME] hoàng [PERSON_NAME]"
type input "40.000"
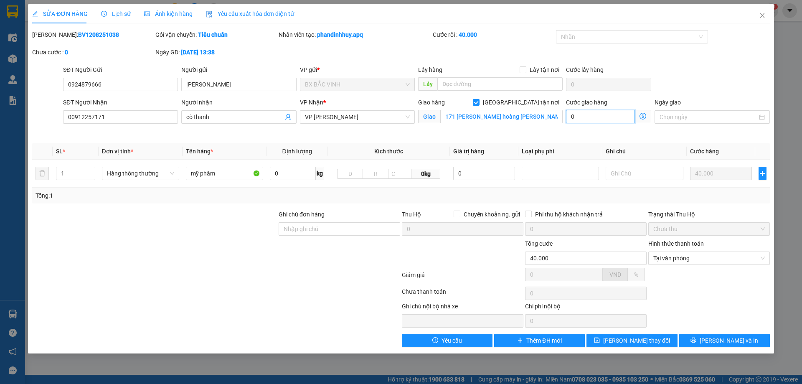
click at [597, 119] on input "0" at bounding box center [600, 116] width 69 height 13
type input "5"
type input "40.005"
type input "5"
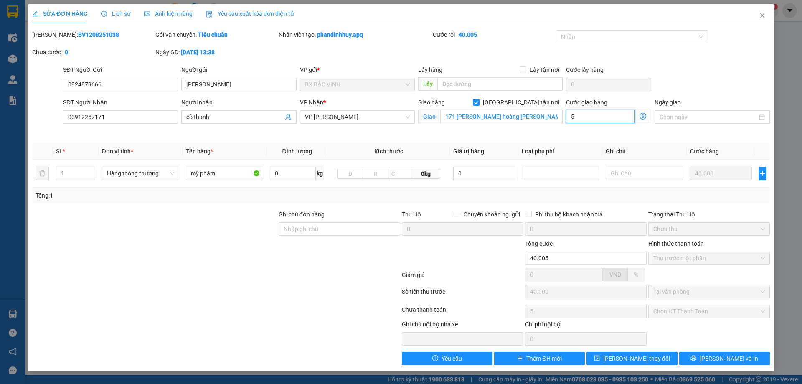
type input "40.050"
type input "50"
type input "40.500"
type input "500"
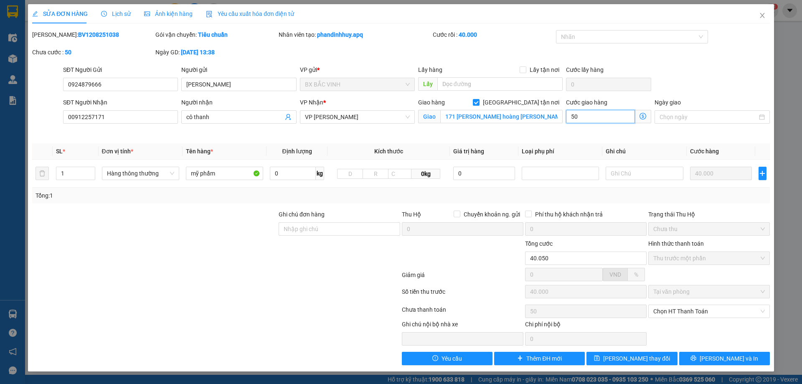
type input "500"
type input "45.000"
type input "5.000"
type input "50.000"
type input "90.000"
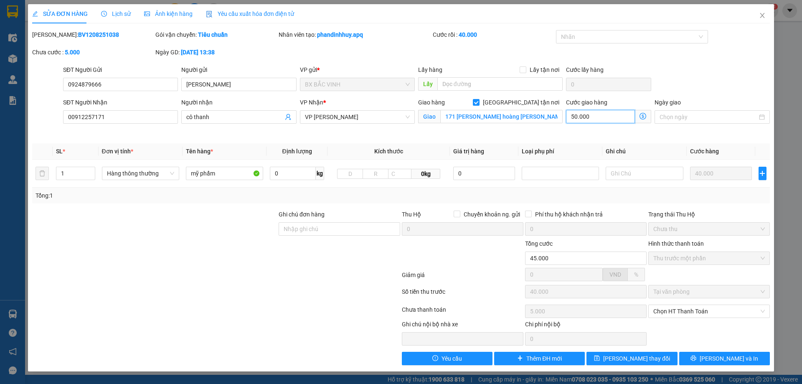
type input "50.000"
click at [733, 356] on span "[PERSON_NAME] và In" at bounding box center [729, 358] width 59 height 9
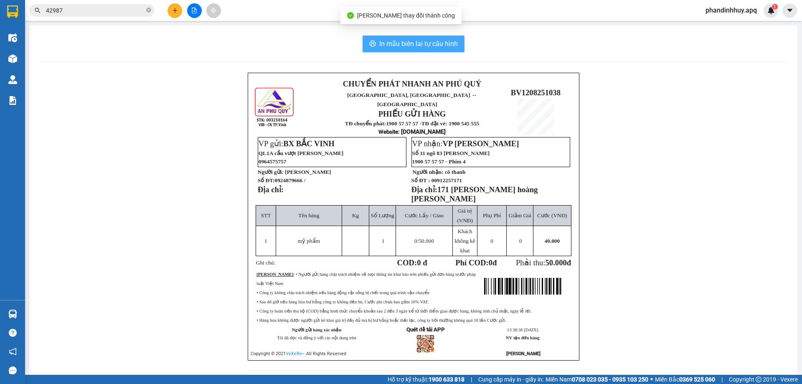
click at [407, 40] on span "In mẫu biên lai tự cấu hình" at bounding box center [418, 43] width 79 height 10
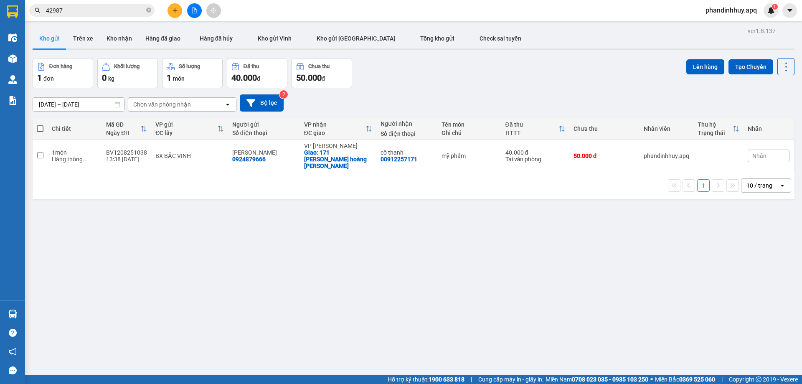
click at [198, 9] on button at bounding box center [194, 10] width 15 height 15
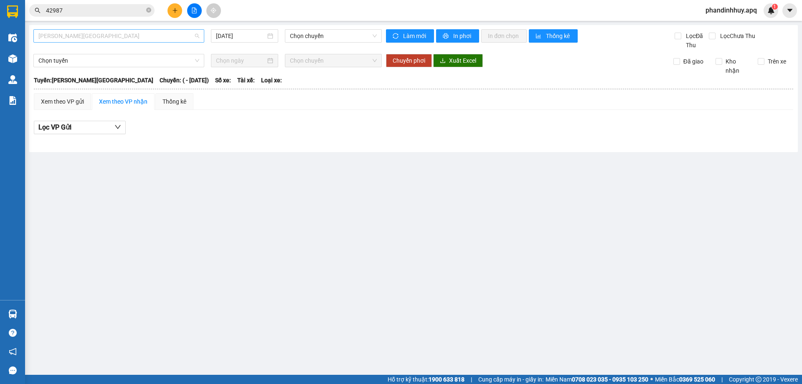
click at [146, 41] on span "[PERSON_NAME][GEOGRAPHIC_DATA]" at bounding box center [118, 36] width 161 height 13
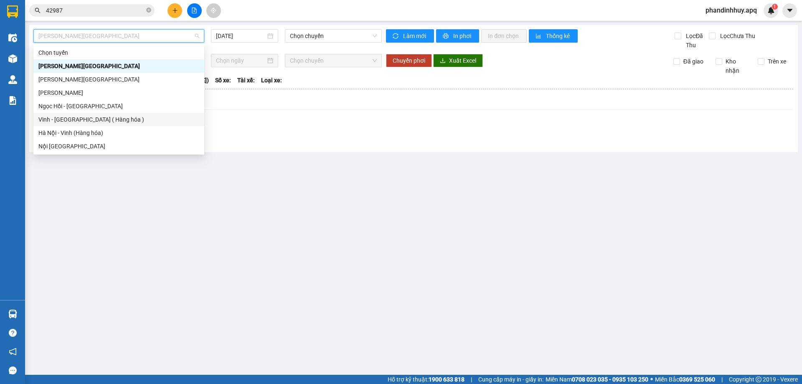
click at [121, 118] on div "Vinh - [GEOGRAPHIC_DATA] ( Hàng hóa )" at bounding box center [118, 119] width 161 height 9
type input "[DATE]"
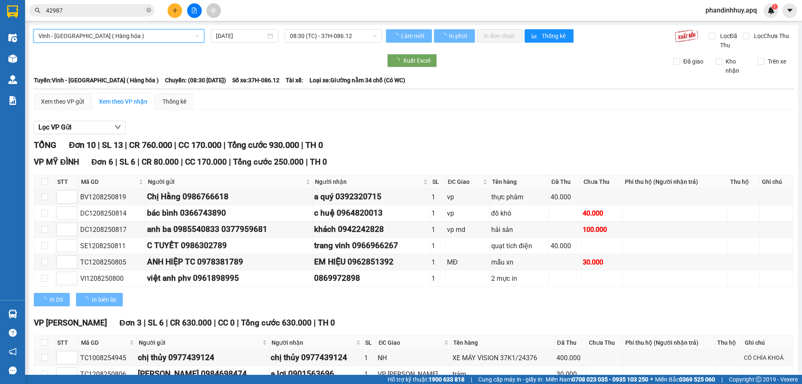
click at [304, 38] on span "08:30 (TC) - 37H-086.12" at bounding box center [333, 36] width 87 height 13
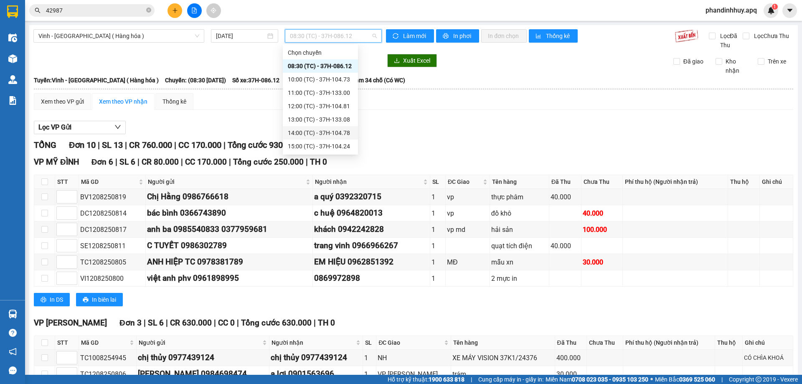
click at [317, 137] on div "14:00 (TC) - 37H-104.78" at bounding box center [320, 132] width 65 height 9
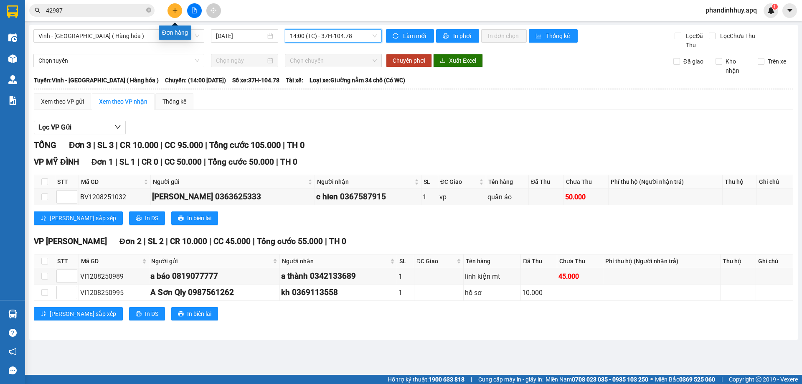
click at [170, 12] on button at bounding box center [175, 10] width 15 height 15
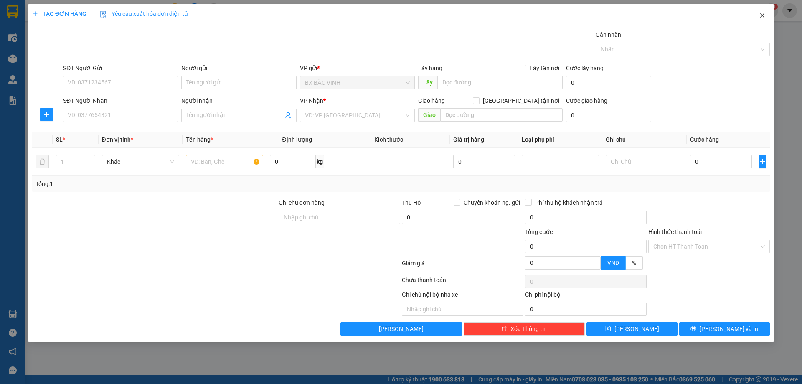
click at [760, 12] on span "Close" at bounding box center [762, 15] width 23 height 23
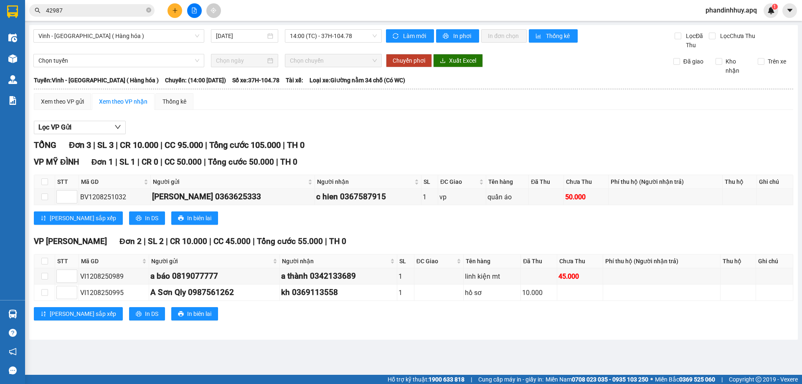
click at [143, 13] on input "42987" at bounding box center [95, 10] width 99 height 9
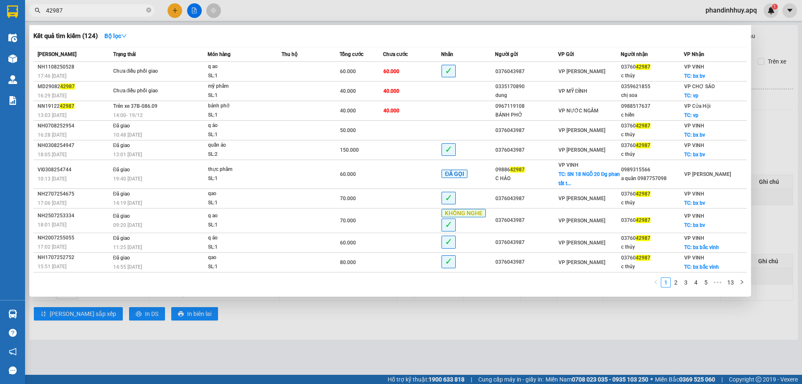
click at [145, 13] on span "42987" at bounding box center [91, 10] width 125 height 13
click at [146, 10] on icon "close-circle" at bounding box center [148, 10] width 5 height 5
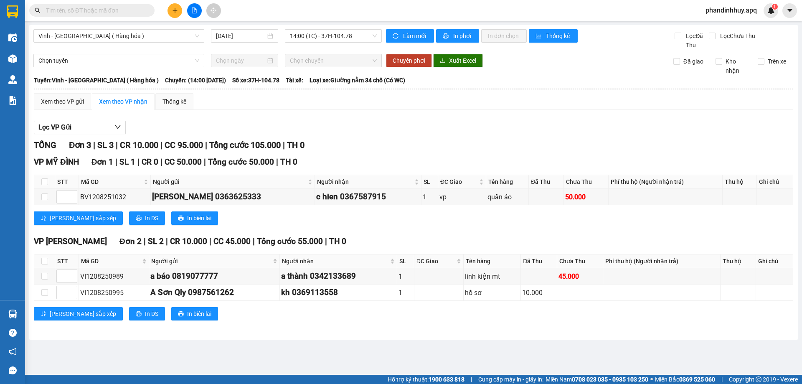
click at [126, 7] on input "text" at bounding box center [95, 10] width 99 height 9
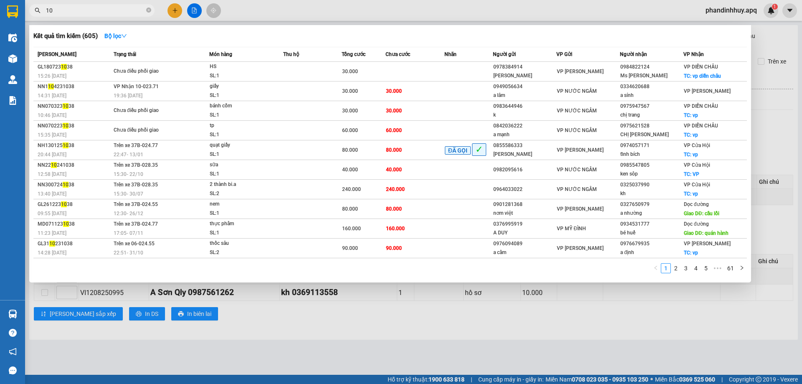
type input "1"
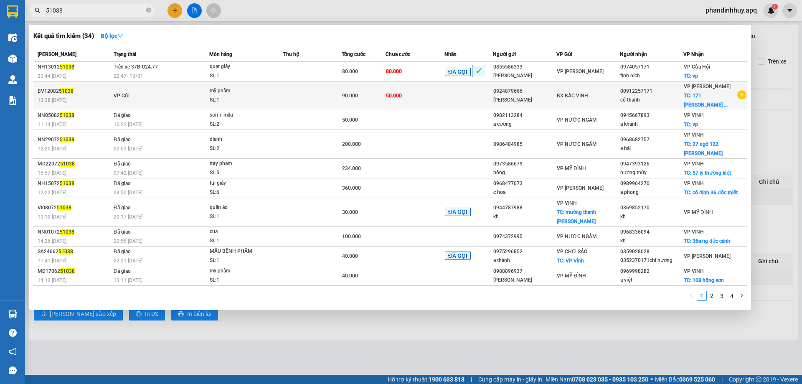
type input "51038"
click at [460, 92] on td at bounding box center [469, 95] width 49 height 29
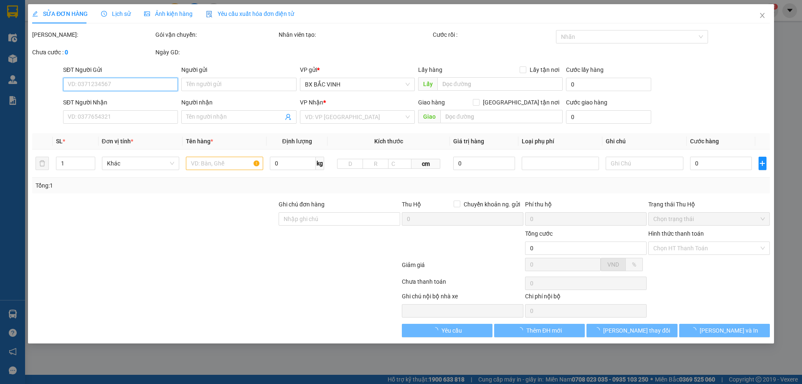
type input "0924879666"
type input "[PERSON_NAME]"
type input "00912257171"
type input "cô thanh"
checkbox input "true"
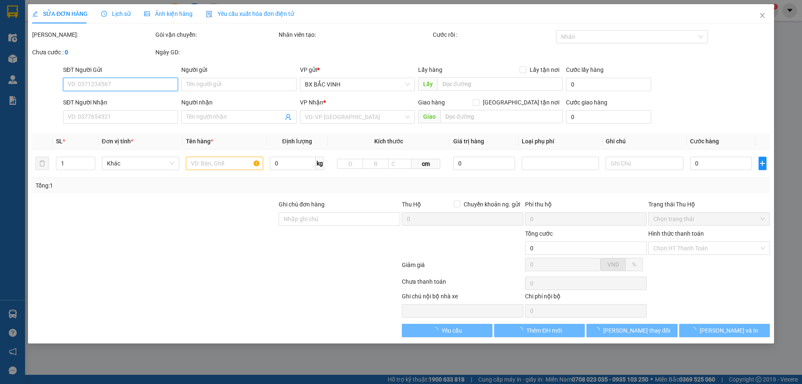
type input "171 [PERSON_NAME] hoàng [PERSON_NAME]"
type input "90.000"
type input "40.000"
type input "50.000"
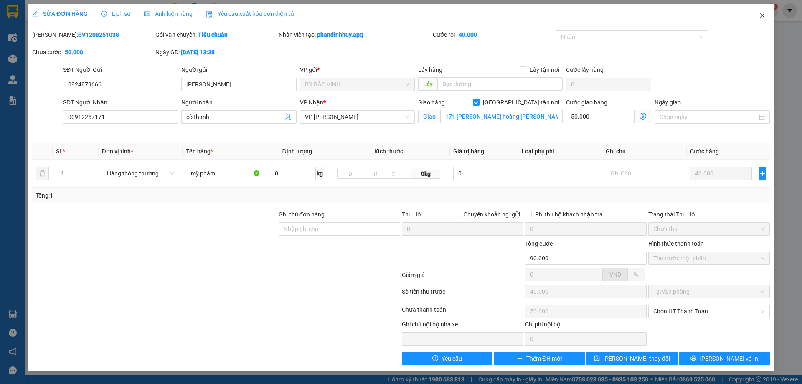
click at [766, 20] on span "Close" at bounding box center [762, 15] width 23 height 23
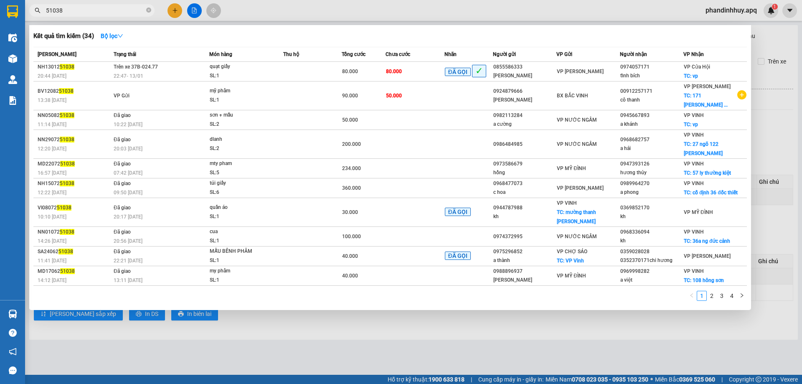
drag, startPoint x: 100, startPoint y: 10, endPoint x: 105, endPoint y: 9, distance: 5.5
click at [100, 10] on input "51038" at bounding box center [95, 10] width 99 height 9
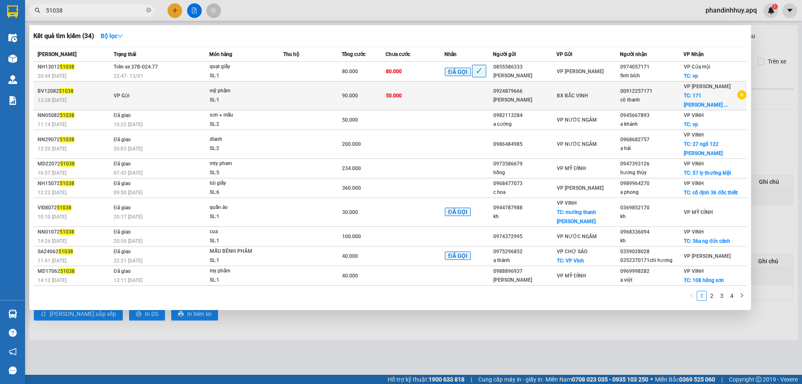
click at [739, 96] on icon "plus-circle" at bounding box center [742, 94] width 9 height 9
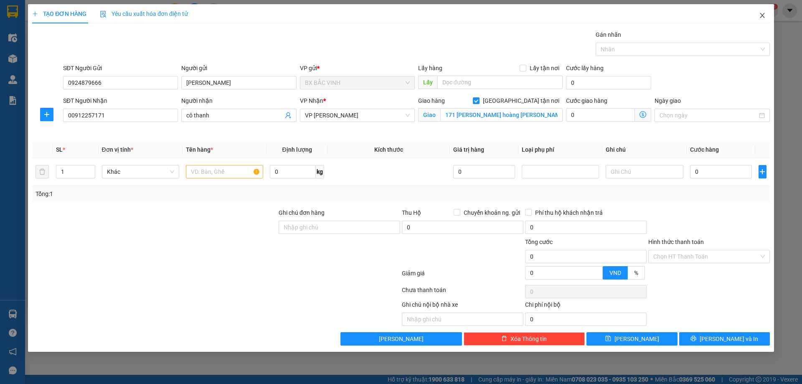
click at [758, 15] on span "Close" at bounding box center [762, 15] width 23 height 23
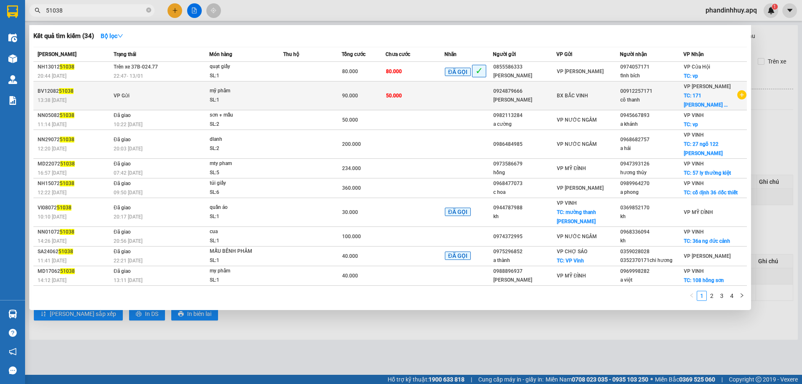
click at [476, 97] on td at bounding box center [469, 95] width 49 height 29
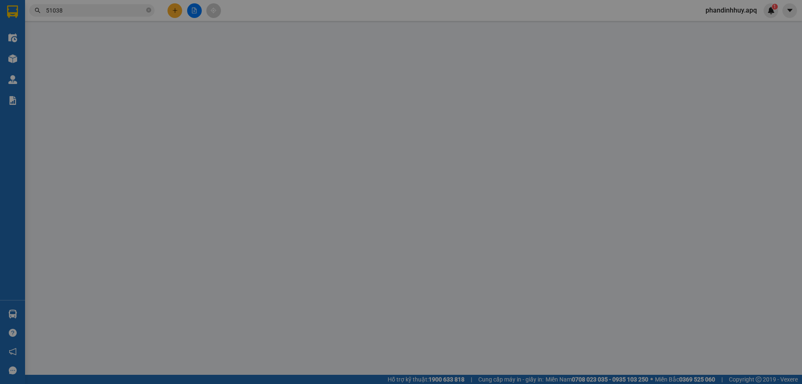
type input "0924879666"
type input "[PERSON_NAME]"
type input "00912257171"
type input "cô thanh"
checkbox input "true"
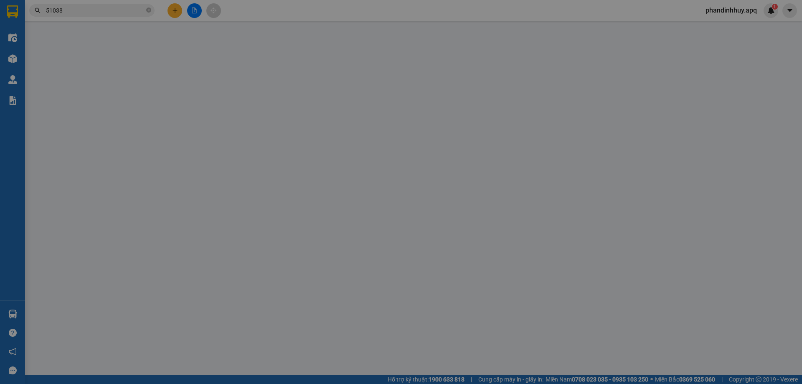
type input "171 [PERSON_NAME] hoàng [PERSON_NAME]"
type input "90.000"
type input "40.000"
type input "50.000"
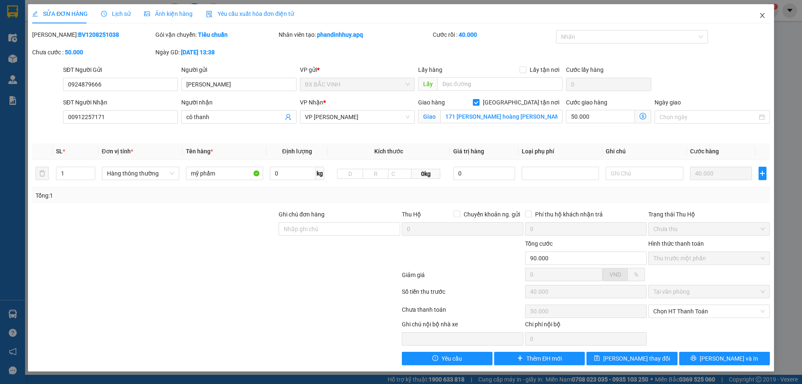
click at [763, 15] on icon "close" at bounding box center [762, 15] width 7 height 7
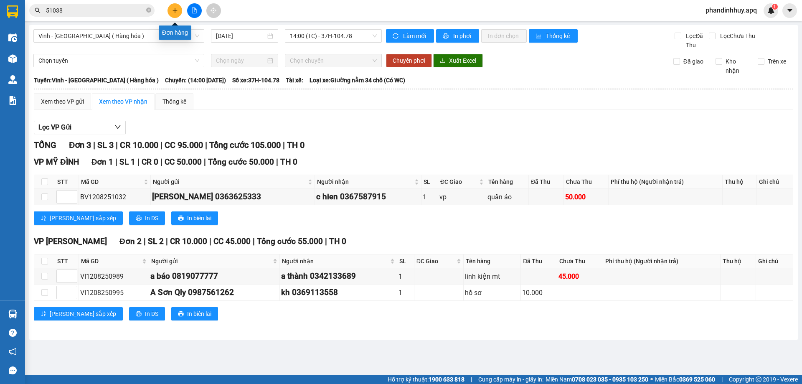
click at [173, 10] on icon "plus" at bounding box center [175, 11] width 6 height 6
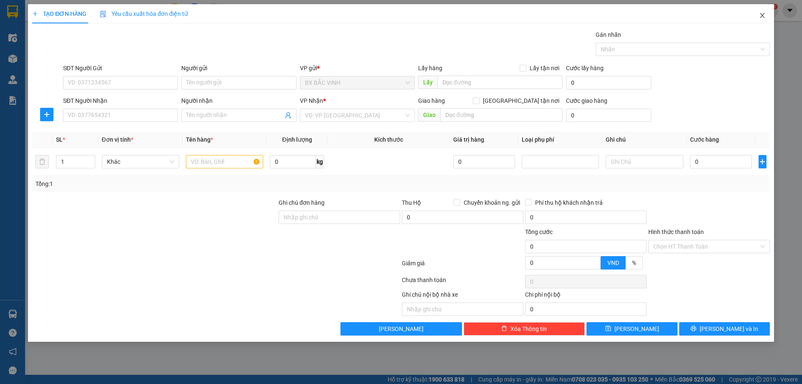
click at [764, 14] on icon "close" at bounding box center [762, 15] width 5 height 5
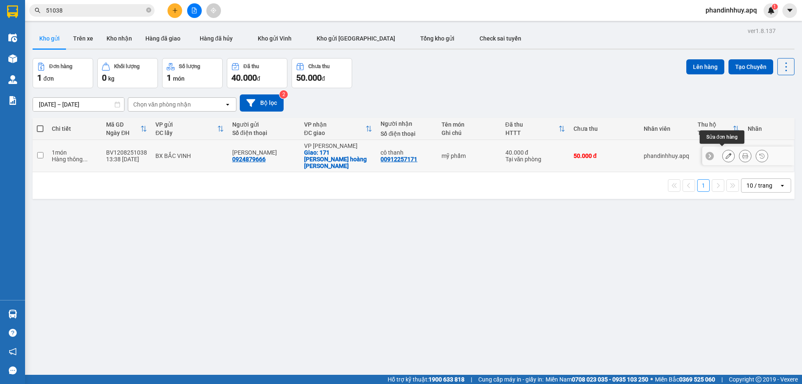
click at [723, 152] on button at bounding box center [729, 156] width 12 height 15
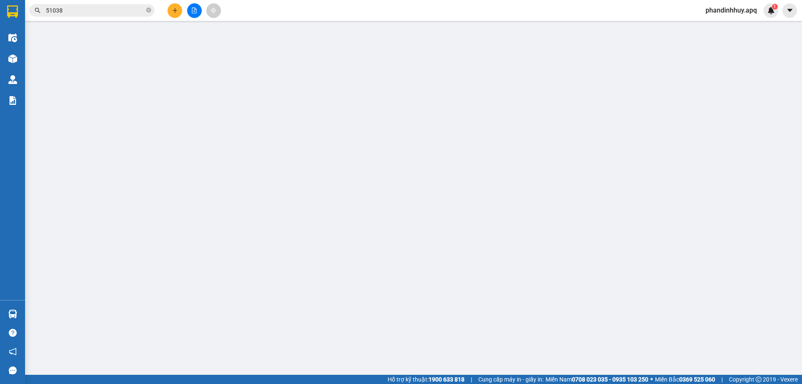
type input "0924879666"
type input "[PERSON_NAME]"
type input "00912257171"
type input "cô thanh"
checkbox input "true"
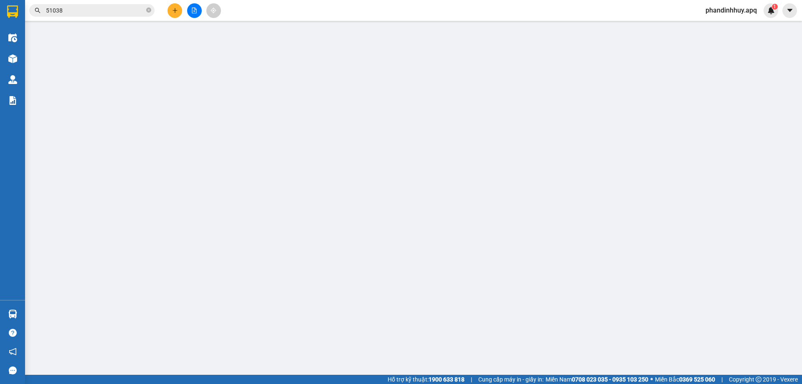
type input "171 [PERSON_NAME] hoàng [PERSON_NAME]"
type input "90.000"
type input "40.000"
type input "50.000"
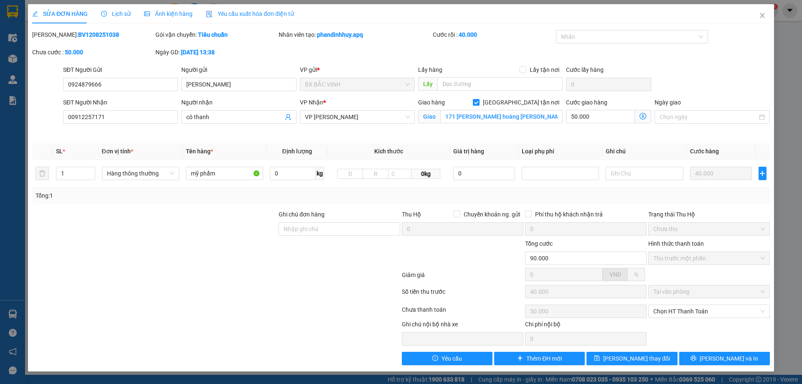
click at [721, 261] on span "Thu trước một phần" at bounding box center [710, 258] width 112 height 13
click at [718, 229] on span "Chưa thu" at bounding box center [710, 229] width 112 height 13
click at [718, 230] on span "Chưa thu" at bounding box center [710, 229] width 112 height 13
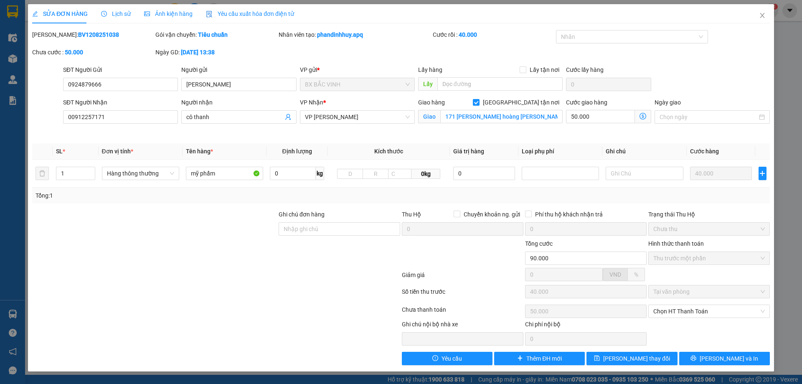
click at [708, 232] on span "Chưa thu" at bounding box center [710, 229] width 112 height 13
click at [732, 361] on span "[PERSON_NAME] và In" at bounding box center [729, 358] width 59 height 9
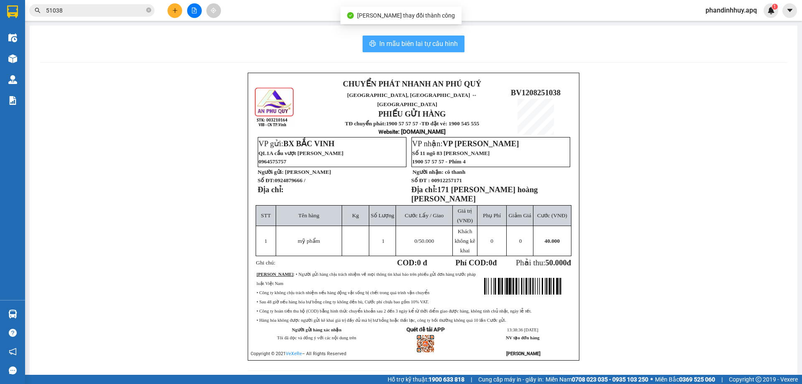
click at [407, 48] on span "In mẫu biên lai tự cấu hình" at bounding box center [418, 43] width 79 height 10
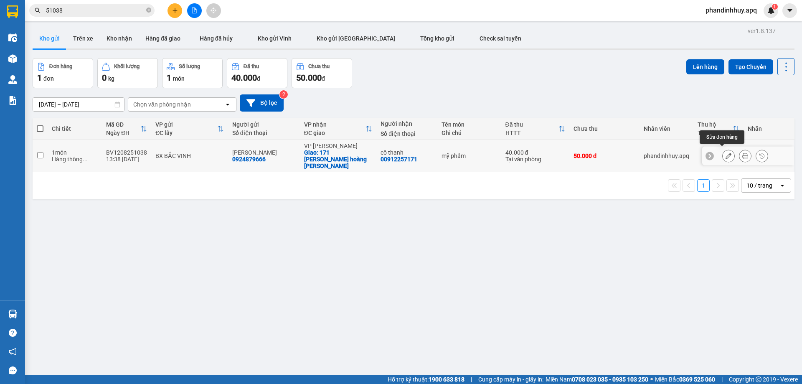
click at [726, 153] on icon at bounding box center [729, 156] width 6 height 6
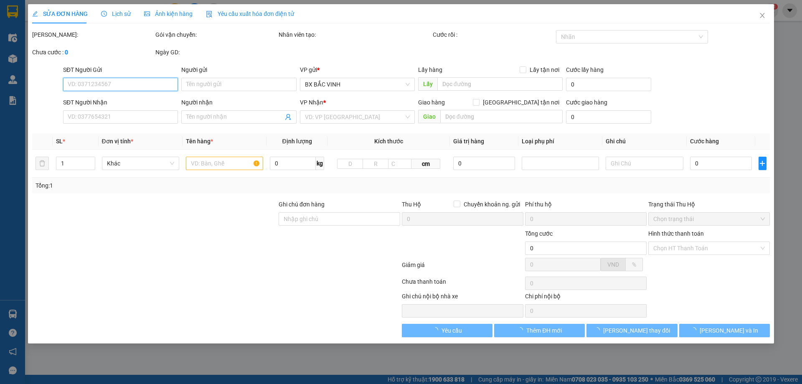
type input "0924879666"
type input "[PERSON_NAME]"
type input "00912257171"
type input "cô thanh"
checkbox input "true"
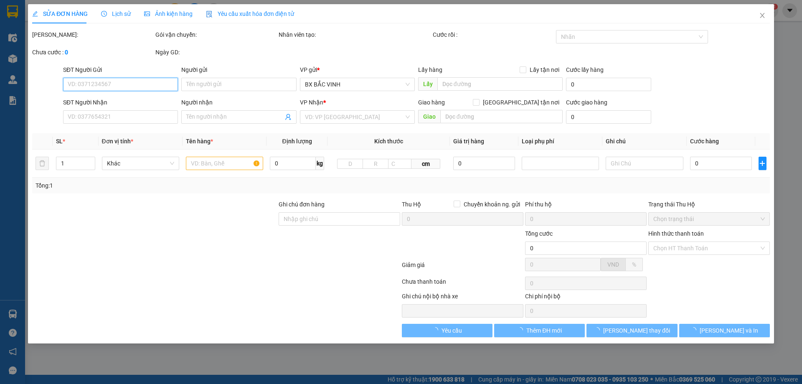
type input "171 [PERSON_NAME] hoàng [PERSON_NAME]"
type input "90.000"
type input "40.000"
type input "50.000"
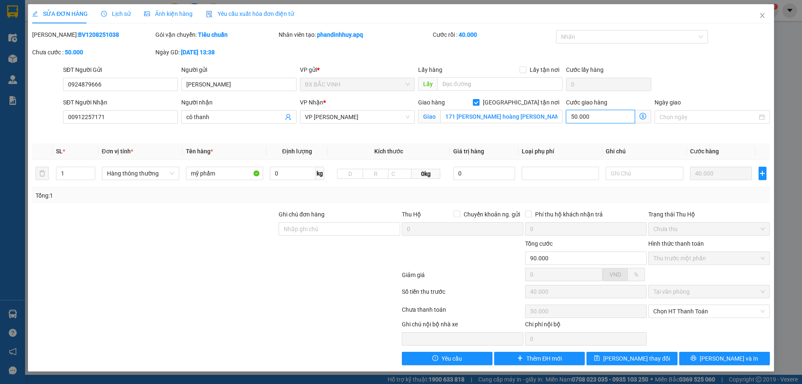
click at [611, 116] on input "50.000" at bounding box center [600, 116] width 69 height 13
click at [700, 312] on span "Chọn HT Thanh Toán" at bounding box center [710, 311] width 112 height 13
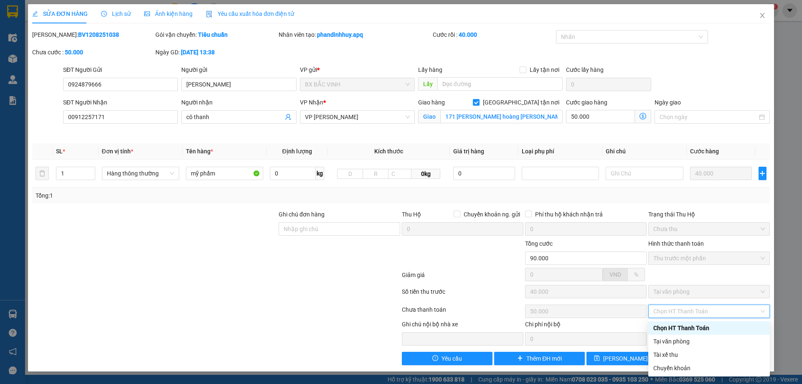
click at [692, 327] on div "Chọn HT Thanh Toán" at bounding box center [710, 327] width 112 height 9
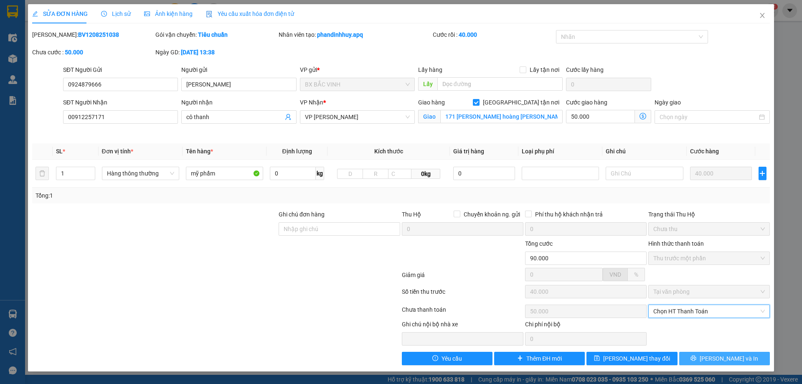
click at [720, 356] on span "[PERSON_NAME] và In" at bounding box center [729, 358] width 59 height 9
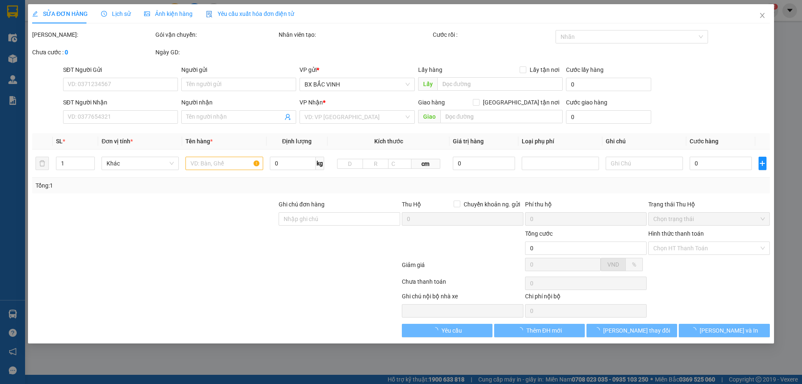
type input "0924879666"
type input "[PERSON_NAME]"
type input "00912257171"
type input "cô thanh"
checkbox input "true"
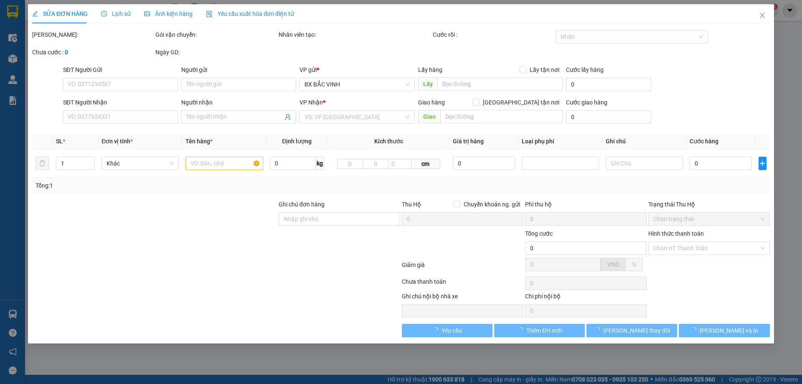
type input "171 [PERSON_NAME] hoàng [PERSON_NAME]"
type input "90.000"
type input "40.000"
type input "50.000"
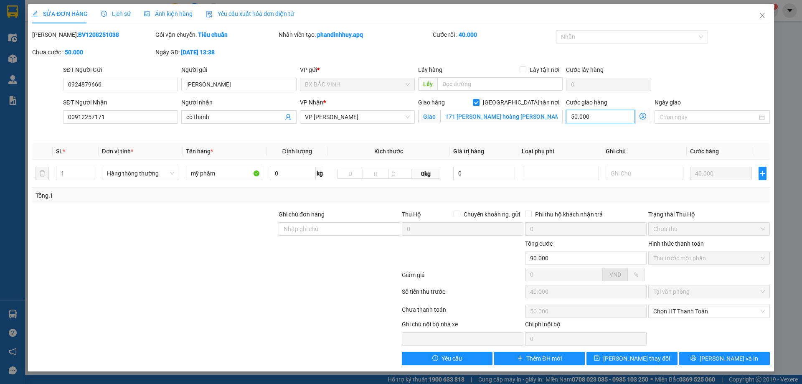
click at [606, 114] on input "50.000" at bounding box center [600, 116] width 69 height 13
click at [608, 114] on input "50.000" at bounding box center [600, 116] width 69 height 13
click at [603, 119] on input "50.000" at bounding box center [600, 116] width 69 height 13
click at [479, 101] on input "[GEOGRAPHIC_DATA] tận nơi" at bounding box center [476, 102] width 6 height 6
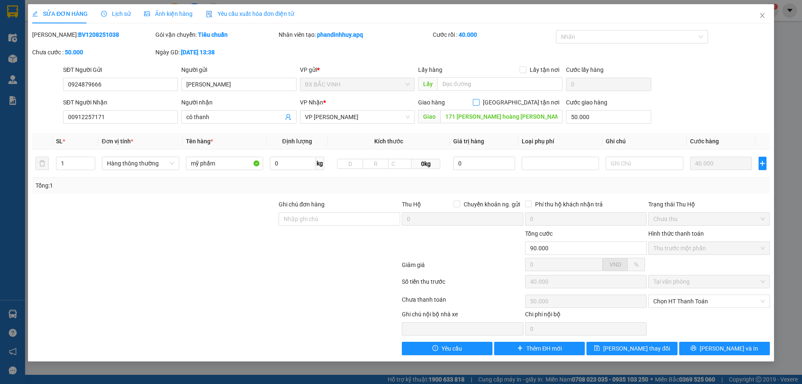
click at [479, 102] on input "[GEOGRAPHIC_DATA] tận nơi" at bounding box center [476, 102] width 6 height 6
checkbox input "true"
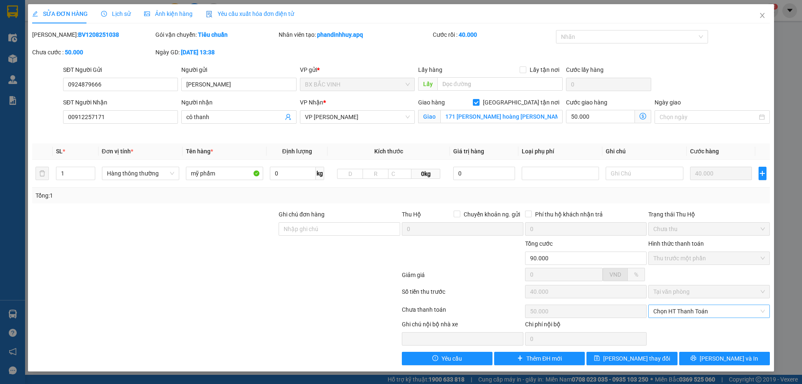
click at [707, 311] on span "Chọn HT Thanh Toán" at bounding box center [710, 311] width 112 height 13
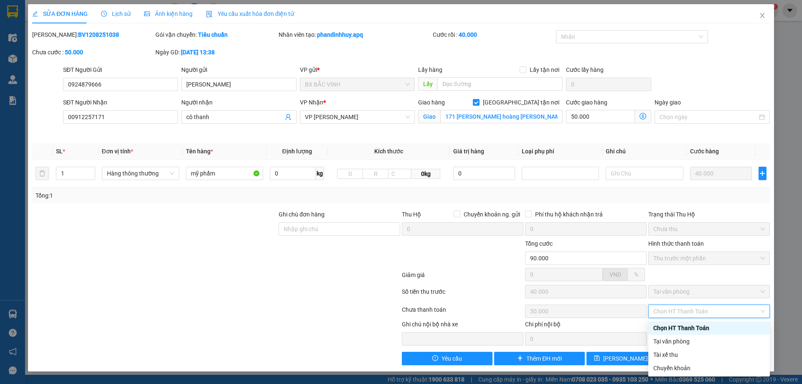
click at [697, 326] on div "Chọn HT Thanh Toán" at bounding box center [710, 327] width 112 height 9
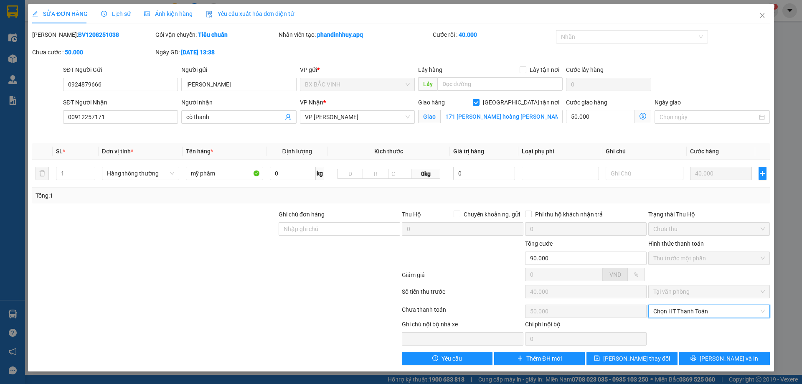
click at [711, 260] on span "Thu trước một phần" at bounding box center [710, 258] width 112 height 13
click at [707, 229] on span "Chưa thu" at bounding box center [710, 229] width 112 height 13
click at [705, 255] on span "Thu trước một phần" at bounding box center [710, 258] width 112 height 13
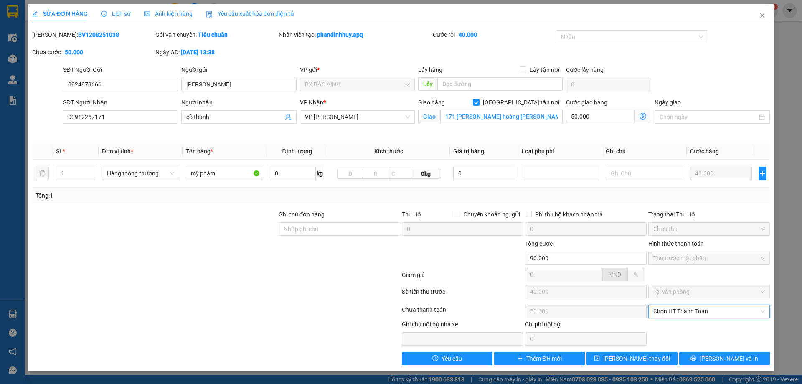
click at [705, 255] on span "Thu trước một phần" at bounding box center [710, 258] width 112 height 13
click at [713, 311] on span "Chọn HT Thanh Toán" at bounding box center [710, 311] width 112 height 13
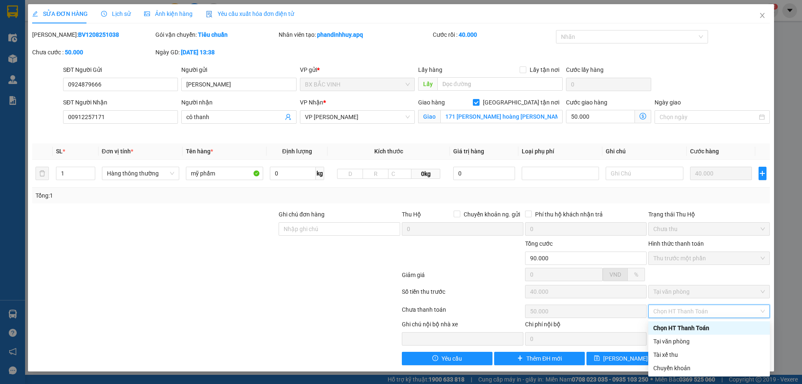
click at [710, 327] on div "Chọn HT Thanh Toán" at bounding box center [710, 327] width 112 height 9
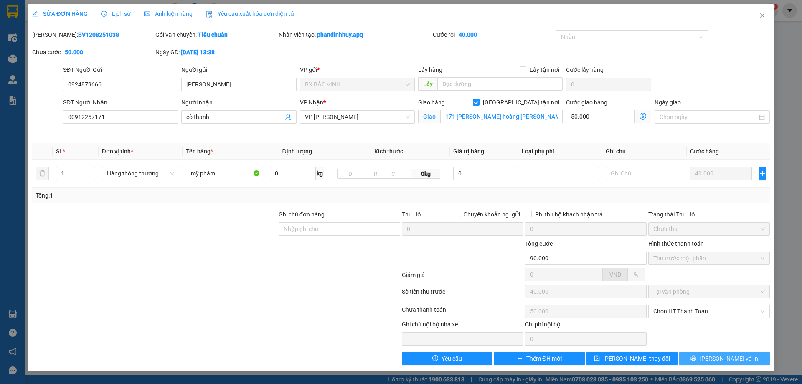
click at [716, 361] on button "[PERSON_NAME] và In" at bounding box center [725, 358] width 91 height 13
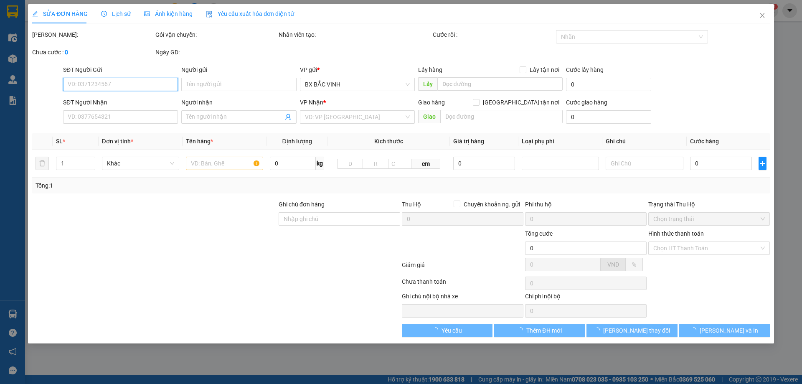
type input "0924879666"
type input "[PERSON_NAME]"
type input "00912257171"
type input "cô thanh"
checkbox input "true"
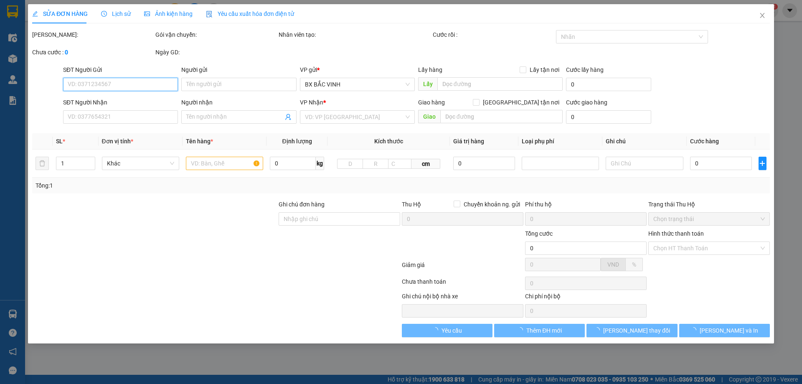
type input "171 [PERSON_NAME] hoàng [PERSON_NAME]"
type input "90.000"
type input "40.000"
type input "50.000"
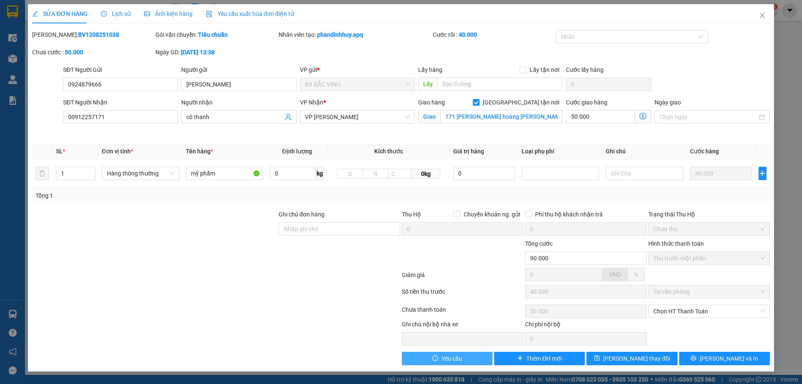
click at [463, 357] on button "Yêu cầu" at bounding box center [447, 358] width 91 height 13
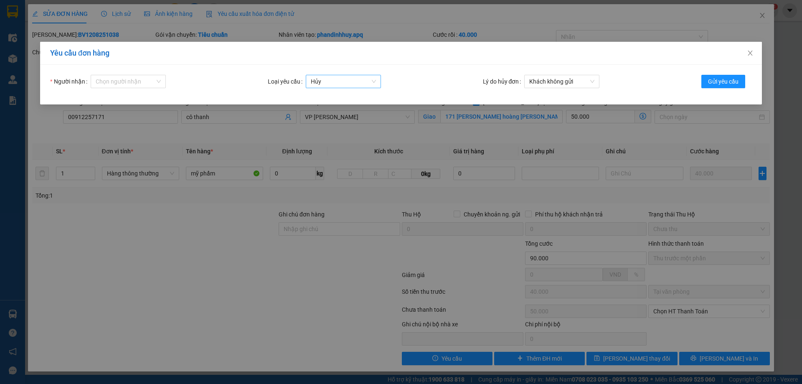
click at [377, 81] on div "Hủy" at bounding box center [343, 81] width 75 height 13
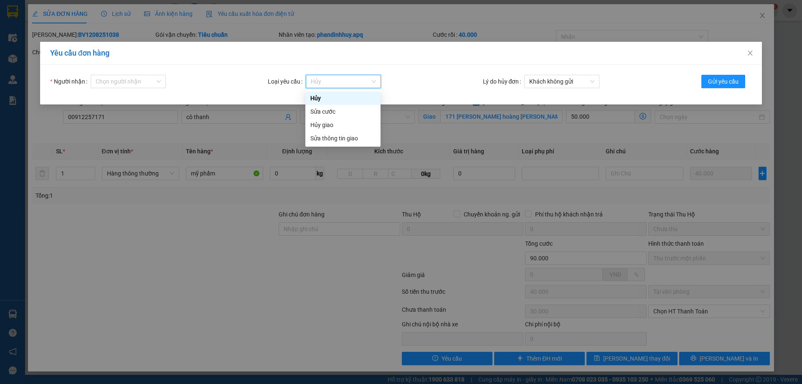
click at [344, 94] on div "Hủy" at bounding box center [343, 98] width 65 height 9
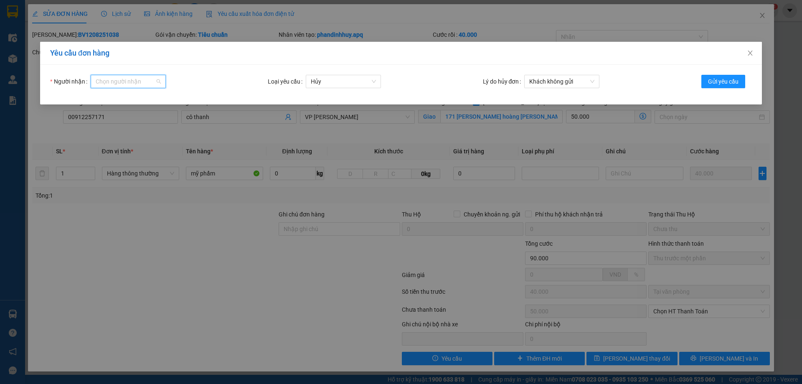
click at [144, 78] on input "Người nhận" at bounding box center [125, 81] width 59 height 13
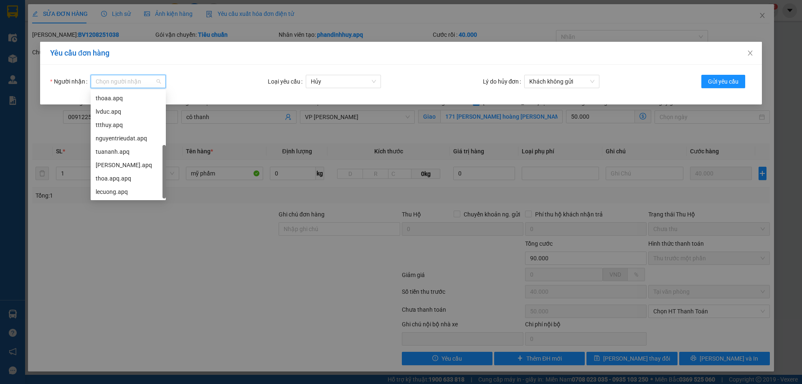
scroll to position [27, 0]
click at [129, 177] on div "son.apq" at bounding box center [128, 178] width 65 height 9
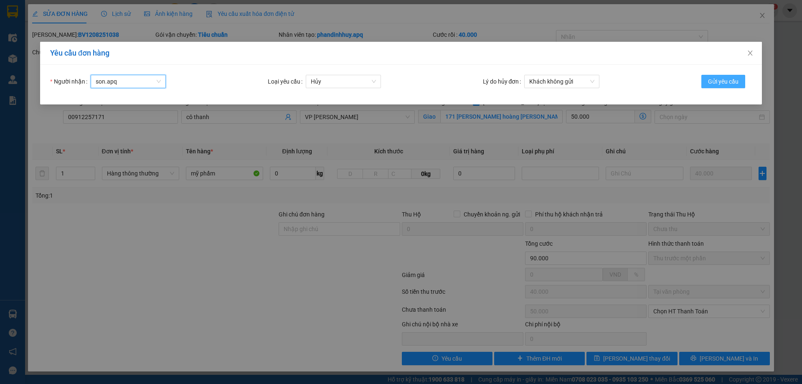
click at [726, 81] on span "Gửi yêu cầu" at bounding box center [723, 81] width 31 height 9
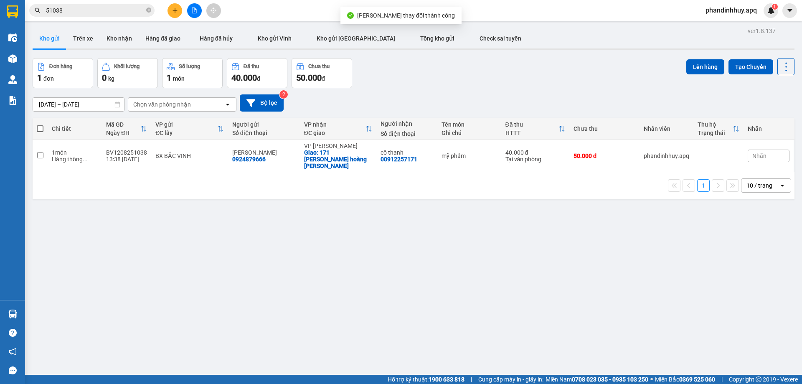
click at [176, 9] on icon "plus" at bounding box center [175, 11] width 6 height 6
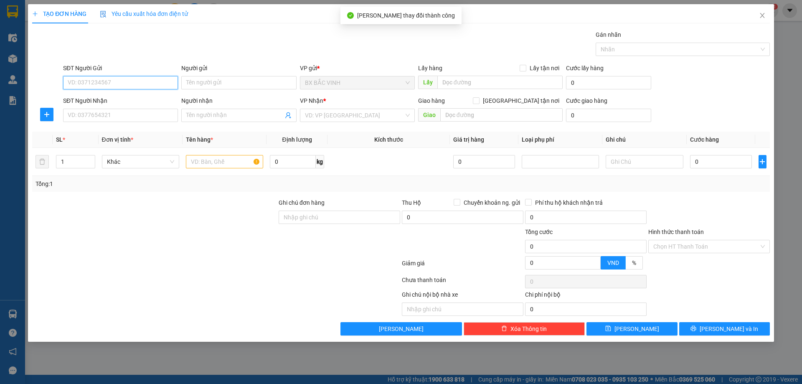
click at [78, 84] on input "SĐT Người Gửi" at bounding box center [120, 82] width 115 height 13
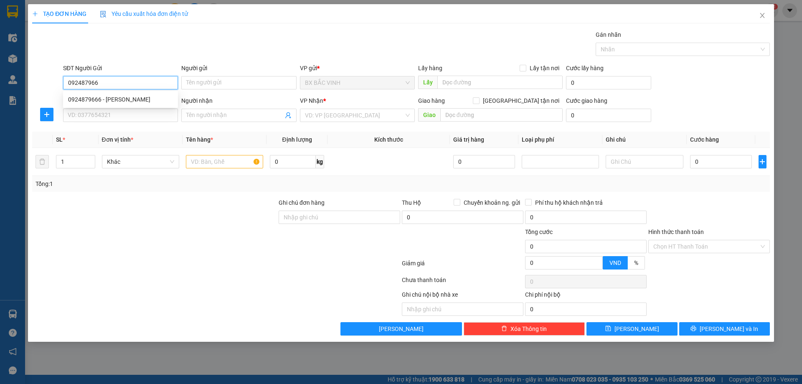
type input "0924879666"
click at [135, 100] on div "0924879666 - [PERSON_NAME]" at bounding box center [120, 99] width 105 height 9
type input "[PERSON_NAME]"
type input "0924879666"
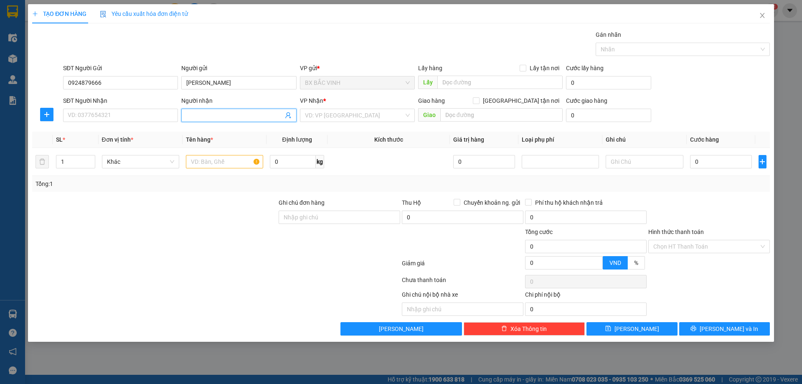
click at [290, 112] on icon "user-add" at bounding box center [288, 115] width 7 height 7
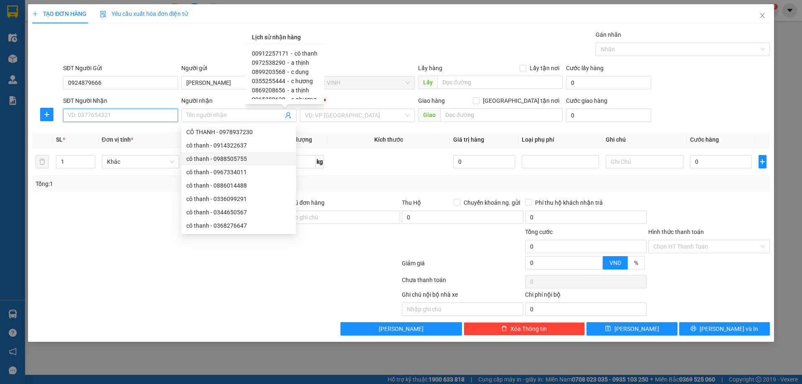
click at [164, 113] on input "SĐT Người Nhận" at bounding box center [120, 115] width 115 height 13
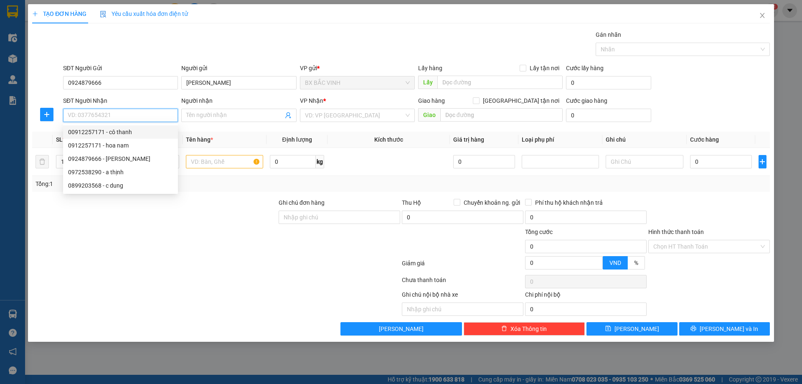
click at [157, 128] on div "00912257171 - cô thanh" at bounding box center [120, 131] width 105 height 9
type input "00912257171"
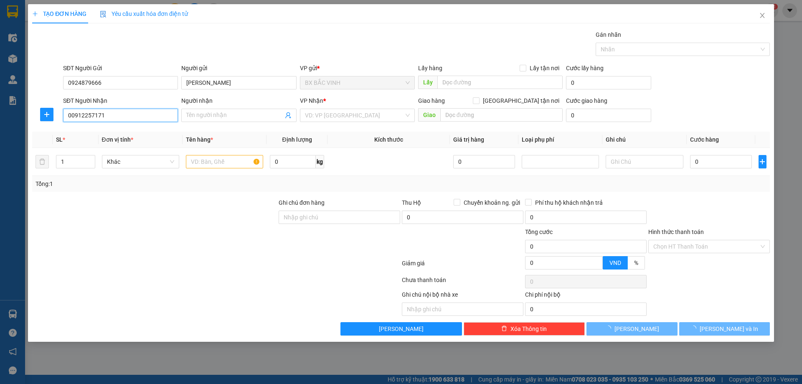
type input "cô thanh"
checkbox input "true"
type input "171 [PERSON_NAME] hoàng [PERSON_NAME]"
type input "50.000"
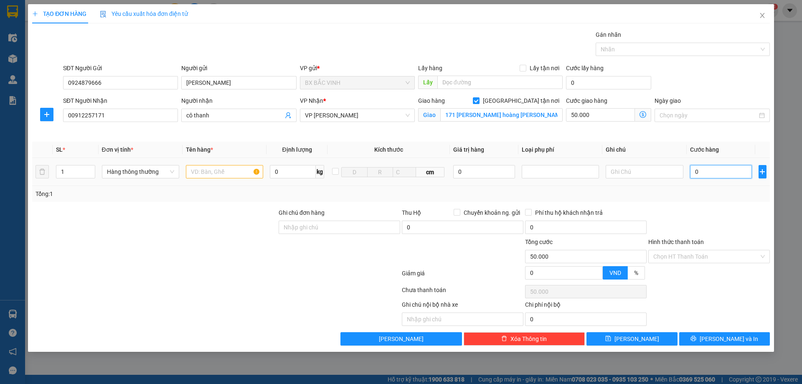
click at [720, 173] on input "0" at bounding box center [721, 171] width 62 height 13
type input "5"
type input "50.005"
type input "50"
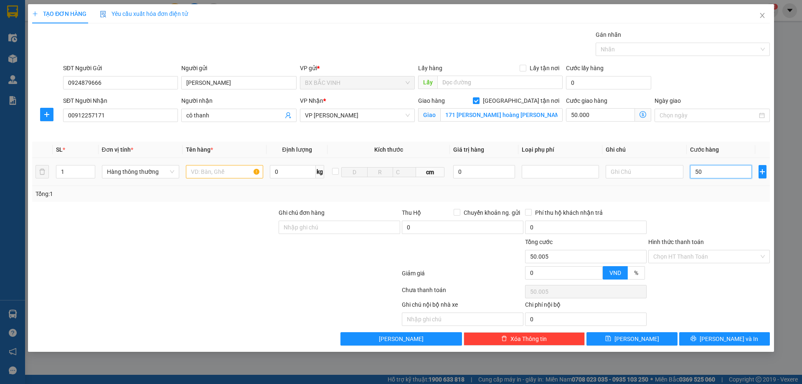
type input "50.050"
type input "500"
type input "50.500"
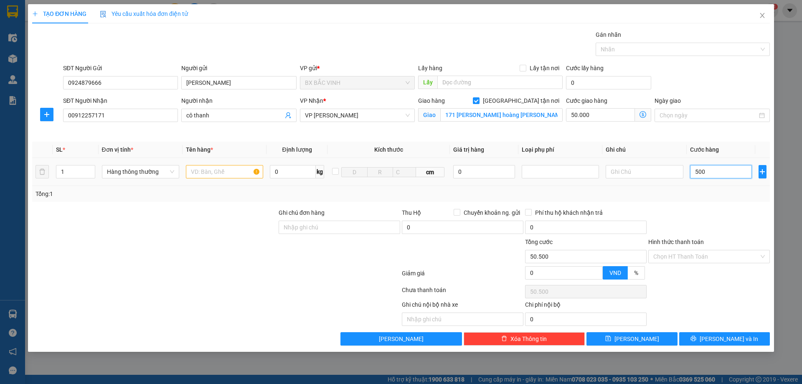
type input "5.000"
type input "55.000"
type input "50.000"
type input "100.000"
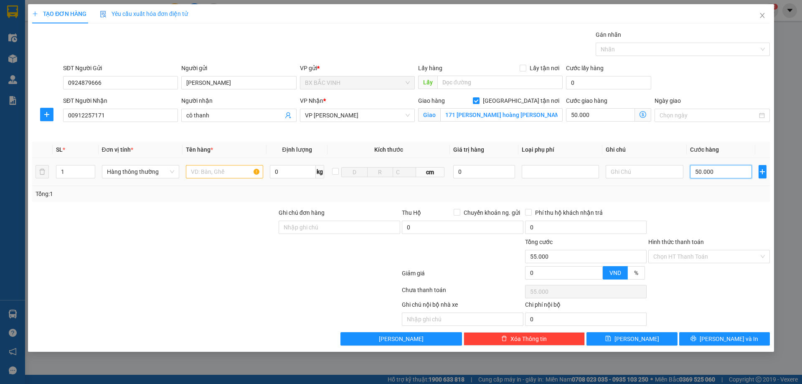
type input "100.000"
type input "5.000"
type input "55.000"
type input "0"
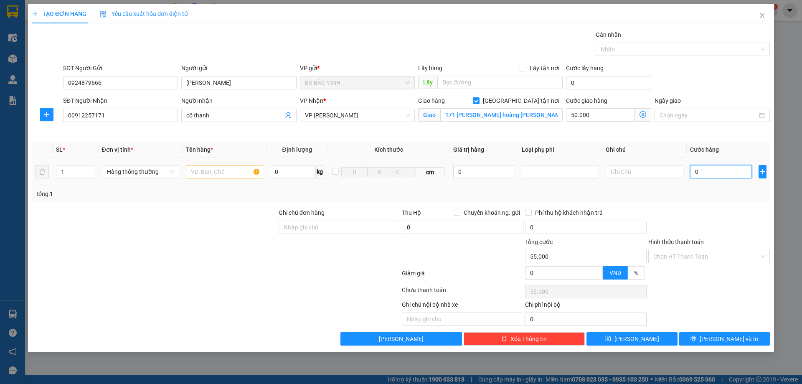
type input "50.000"
type input "04"
type input "50.004"
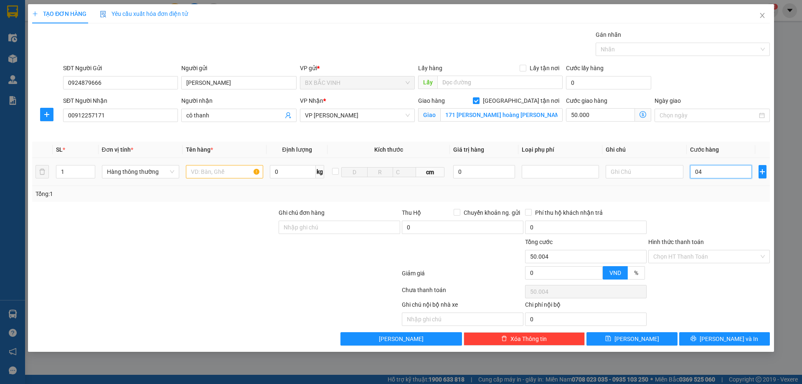
type input "040"
type input "50.040"
type input "0.400"
type input "50.400"
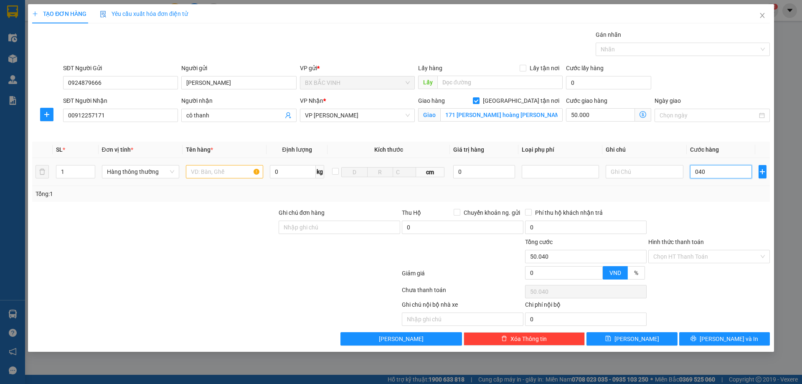
type input "50.400"
type input "04.000"
type input "54.000"
type input "040.000"
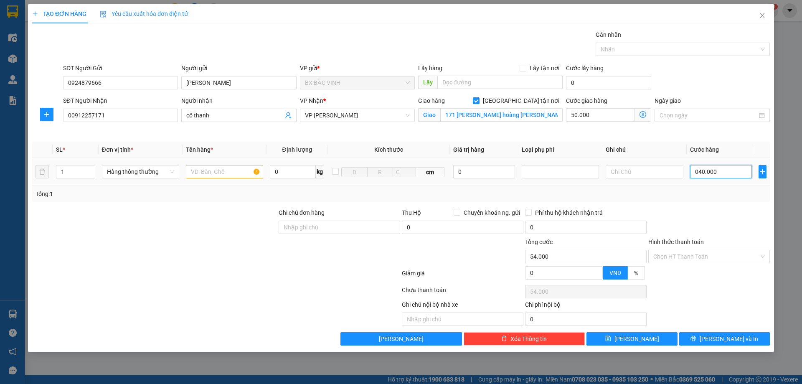
type input "90.000"
type input "40.000"
click at [223, 172] on input "text" at bounding box center [224, 171] width 77 height 13
type input "mỹ phẩm"
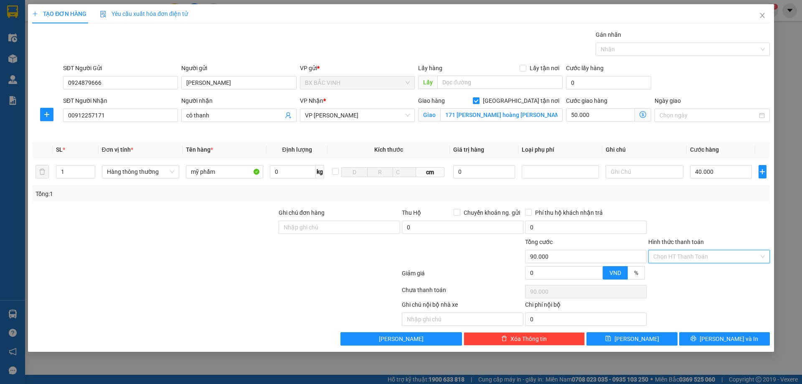
drag, startPoint x: 712, startPoint y: 255, endPoint x: 703, endPoint y: 260, distance: 9.5
click at [711, 255] on input "Hình thức thanh toán" at bounding box center [707, 256] width 106 height 13
click at [683, 271] on div "Tại văn phòng" at bounding box center [710, 273] width 112 height 9
type input "0"
click at [722, 336] on span "[PERSON_NAME] và In" at bounding box center [729, 338] width 59 height 9
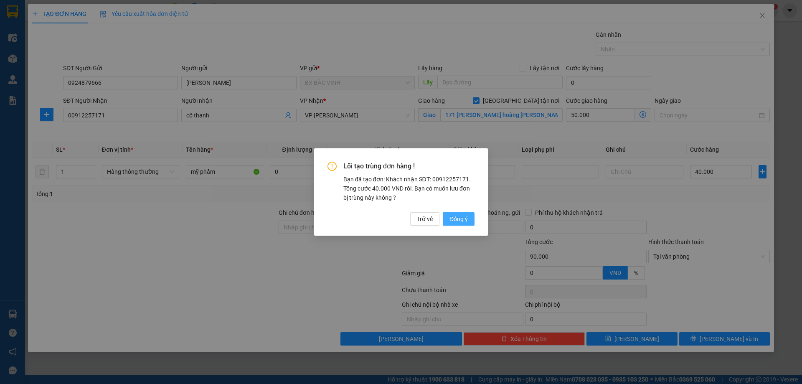
click at [457, 217] on span "Đồng ý" at bounding box center [459, 218] width 18 height 9
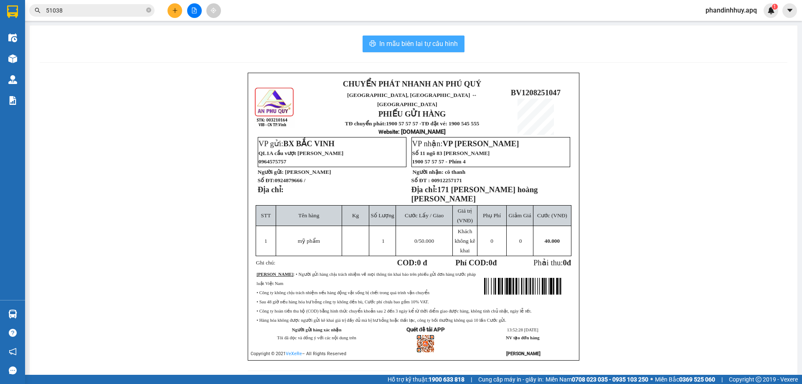
click at [399, 39] on span "In mẫu biên lai tự cấu hình" at bounding box center [418, 43] width 79 height 10
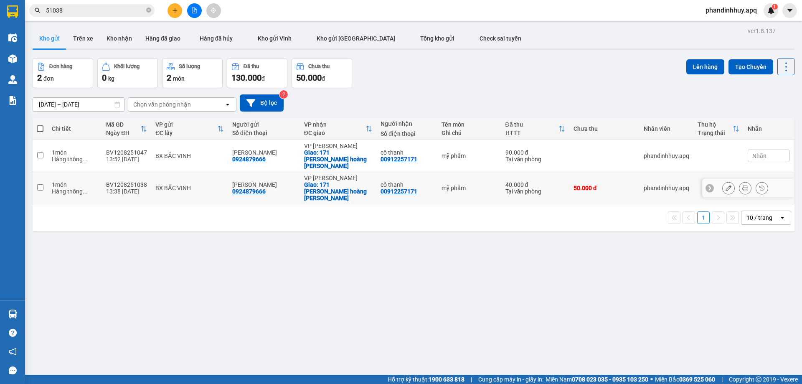
click at [707, 185] on icon at bounding box center [710, 188] width 6 height 6
click at [759, 185] on span "Nhãn" at bounding box center [760, 188] width 14 height 7
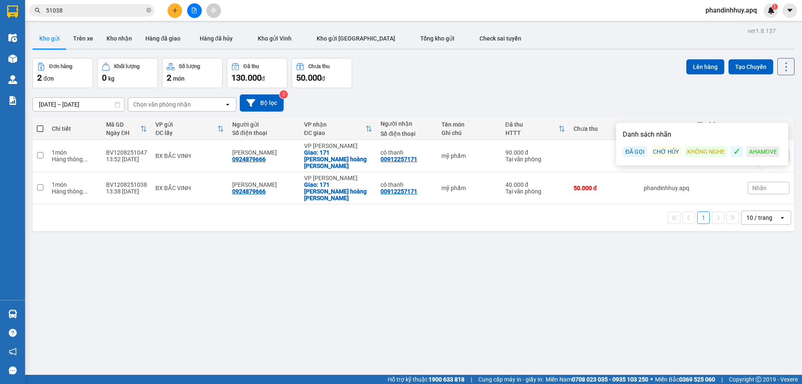
click at [661, 150] on div "CHỜ HỦY" at bounding box center [666, 151] width 31 height 11
click at [662, 150] on div "CHỜ HỦY" at bounding box center [666, 149] width 31 height 11
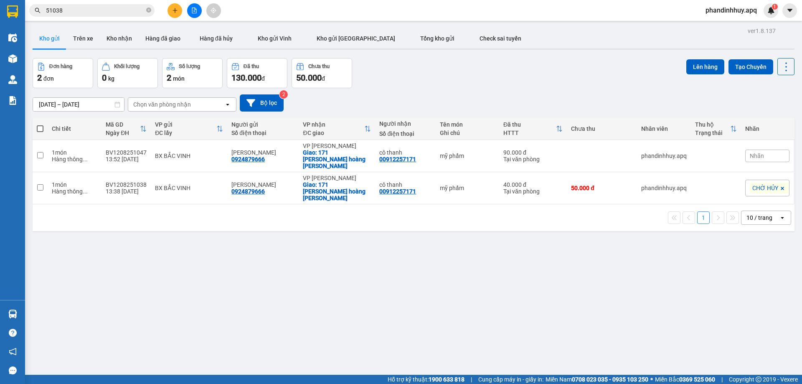
click at [616, 75] on div "Đơn hàng 2 đơn Khối lượng 0 kg Số lượng 2 món Đã thu 130.000 đ Chưa thu 50.000 …" at bounding box center [414, 73] width 762 height 30
click at [787, 185] on icon at bounding box center [790, 188] width 6 height 6
click at [726, 185] on icon at bounding box center [729, 188] width 6 height 6
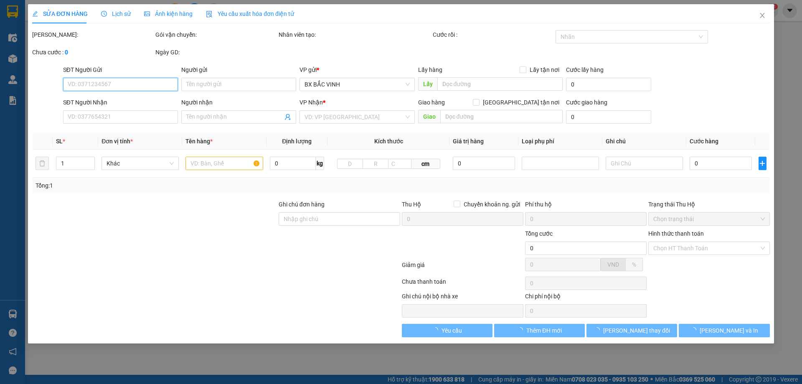
type input "0924879666"
type input "[PERSON_NAME]"
type input "00912257171"
type input "cô thanh"
checkbox input "true"
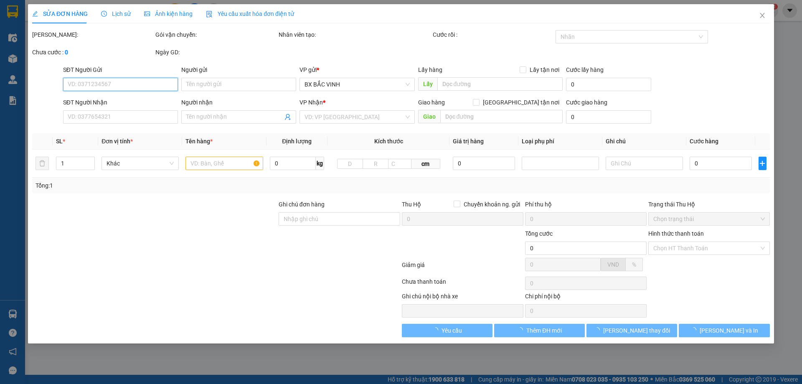
type input "171 [PERSON_NAME] hoàng [PERSON_NAME]"
type input "90.000"
type input "40.000"
type input "50.000"
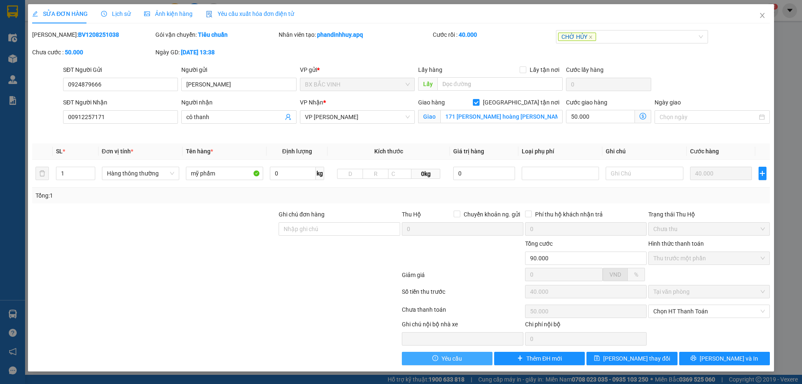
click at [448, 359] on span "Yêu cầu" at bounding box center [452, 358] width 20 height 9
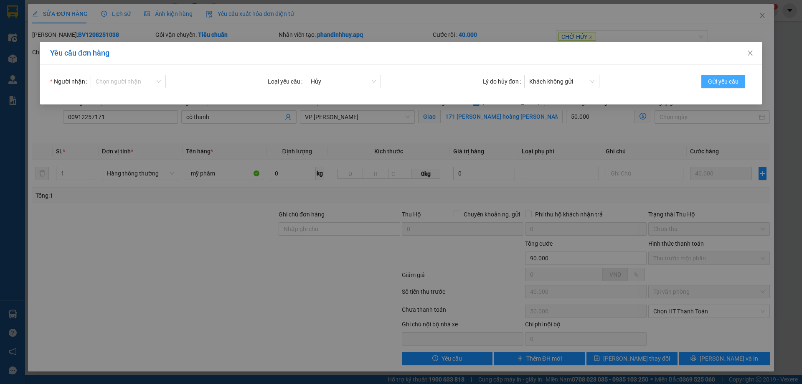
click at [723, 79] on span "Gửi yêu cầu" at bounding box center [723, 81] width 31 height 9
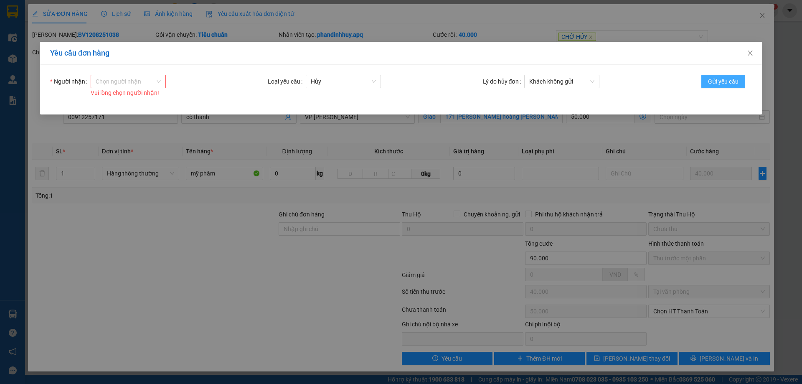
click at [159, 81] on div "Chọn người nhận" at bounding box center [128, 81] width 75 height 13
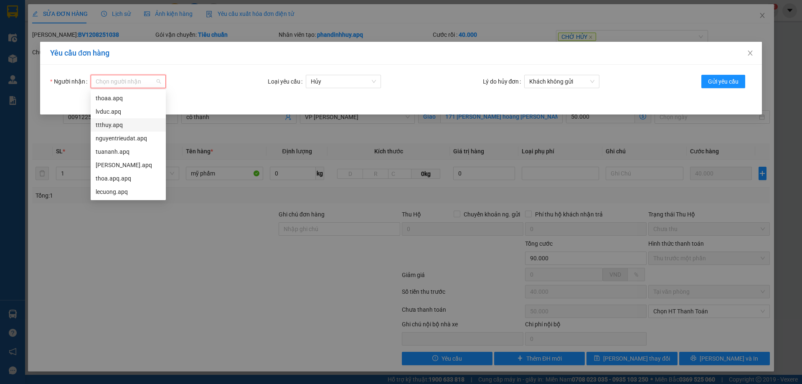
click at [124, 126] on div "ttthuy.apq" at bounding box center [128, 124] width 65 height 9
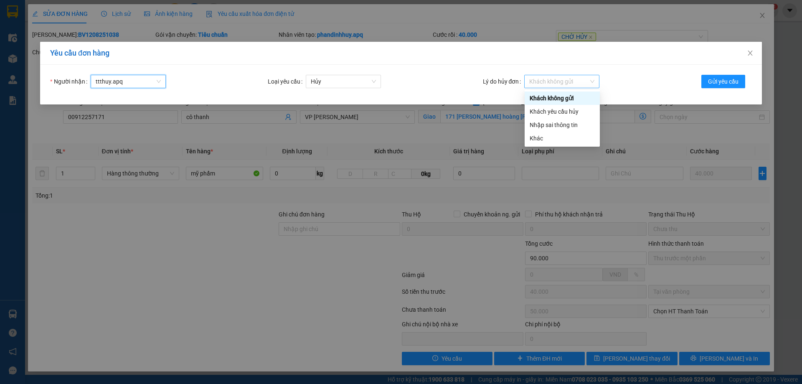
click at [595, 79] on span "Khách không gửi" at bounding box center [561, 81] width 65 height 13
click at [566, 110] on div "Khách yêu cầu hủy" at bounding box center [562, 111] width 65 height 9
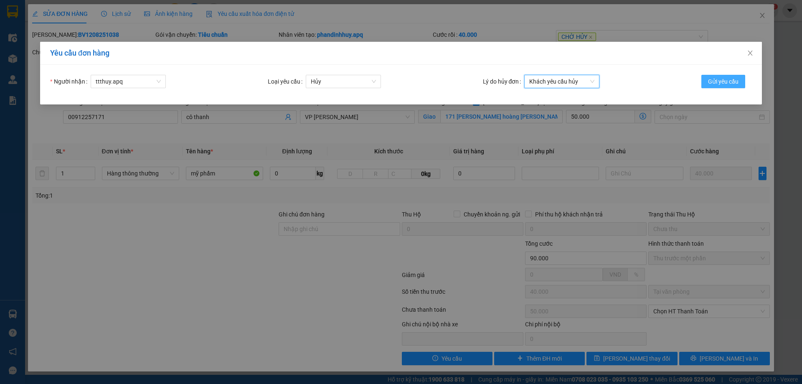
click at [731, 81] on span "Gửi yêu cầu" at bounding box center [723, 81] width 31 height 9
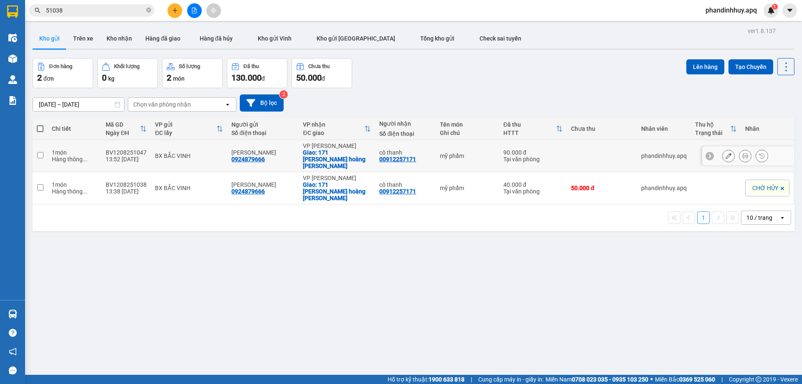
click at [64, 150] on div "1 món" at bounding box center [75, 152] width 46 height 7
checkbox input "true"
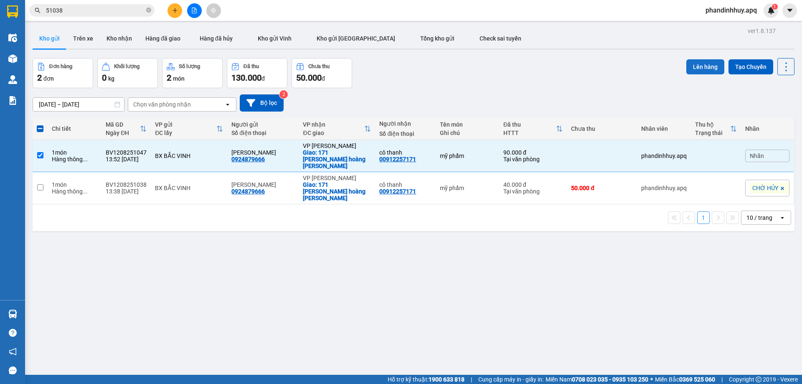
click at [699, 65] on button "Lên hàng" at bounding box center [706, 66] width 38 height 15
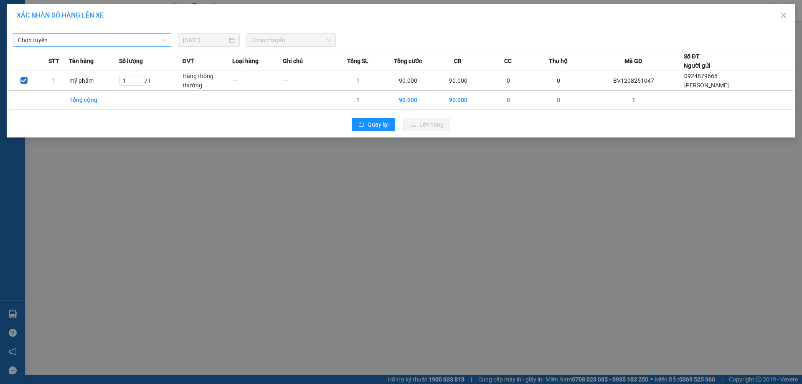
click at [92, 41] on span "Chọn tuyến" at bounding box center [92, 40] width 148 height 13
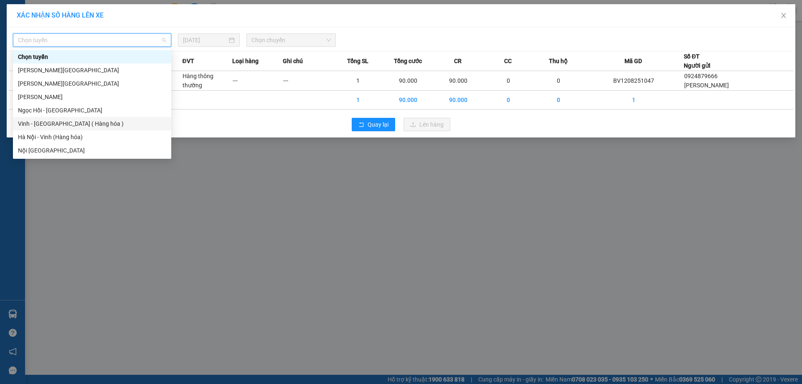
click at [77, 124] on div "Vinh - [GEOGRAPHIC_DATA] ( Hàng hóa )" at bounding box center [92, 123] width 148 height 9
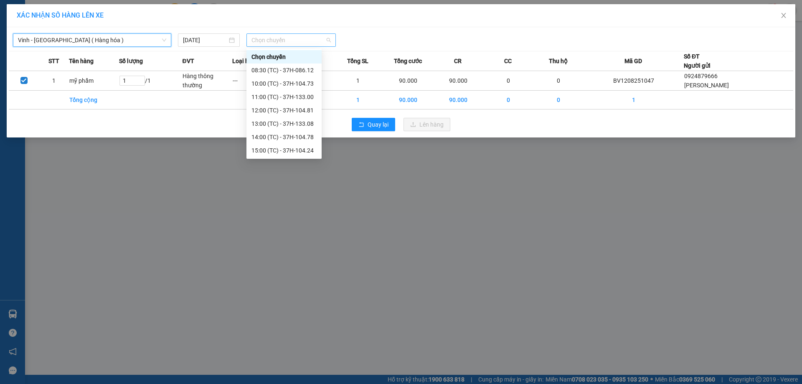
click at [329, 42] on span "Chọn chuyến" at bounding box center [291, 40] width 79 height 13
click at [303, 150] on div "15:00 (TC) - 37H-104.24" at bounding box center [284, 150] width 65 height 9
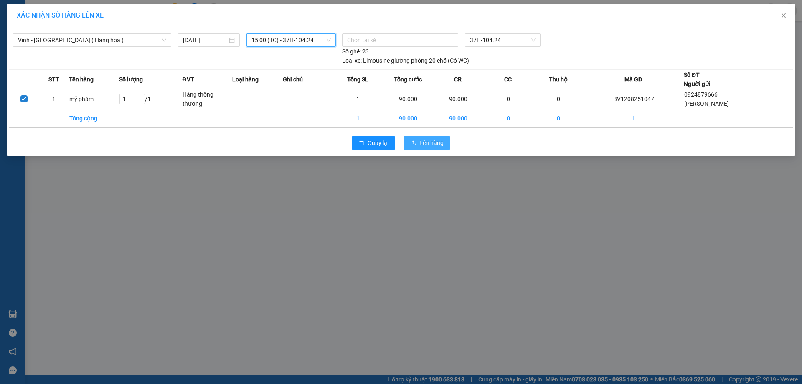
click at [424, 144] on span "Lên hàng" at bounding box center [432, 142] width 24 height 9
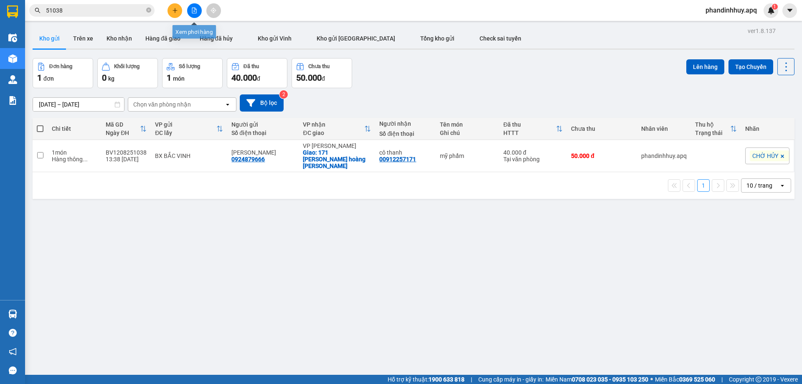
click at [191, 5] on button at bounding box center [194, 10] width 15 height 15
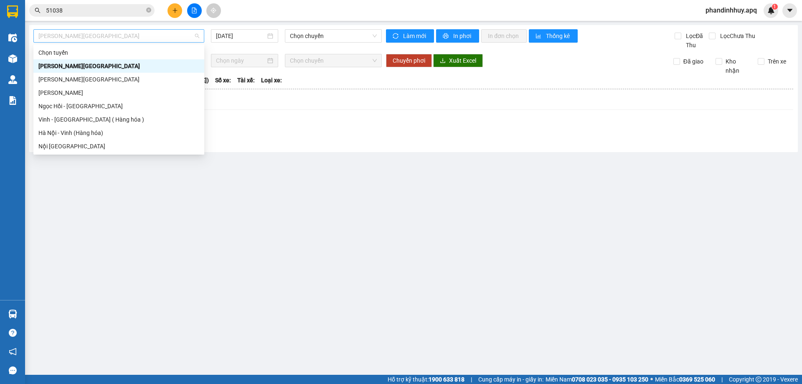
click at [176, 35] on span "[PERSON_NAME][GEOGRAPHIC_DATA]" at bounding box center [118, 36] width 161 height 13
click at [156, 116] on div "Vinh - [GEOGRAPHIC_DATA] ( Hàng hóa )" at bounding box center [118, 119] width 161 height 9
type input "[DATE]"
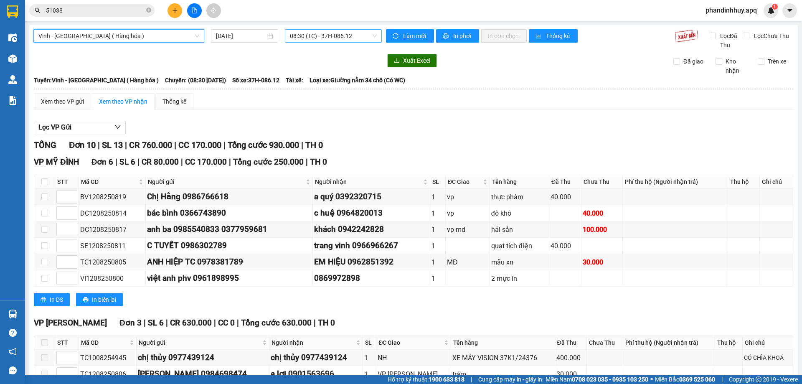
click at [372, 35] on span "08:30 (TC) - 37H-086.12" at bounding box center [333, 36] width 87 height 13
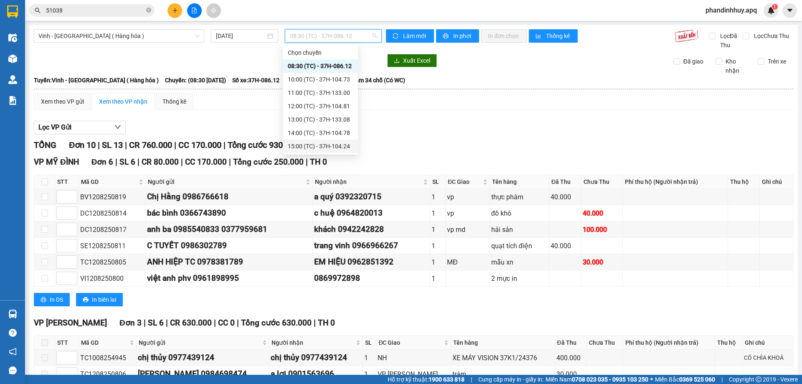
click at [338, 143] on div "15:00 (TC) - 37H-104.24" at bounding box center [320, 146] width 65 height 9
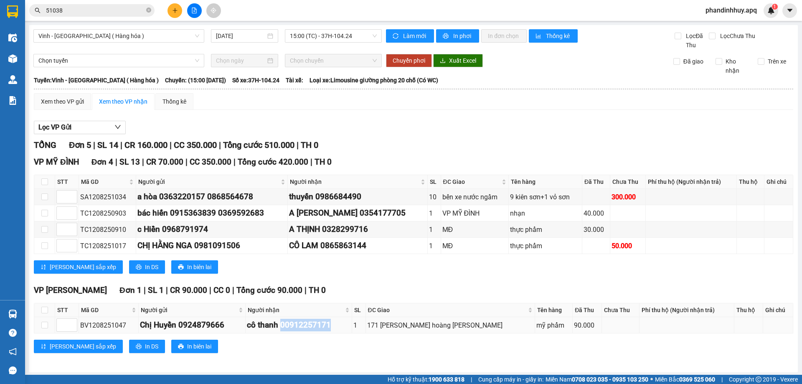
drag, startPoint x: 288, startPoint y: 326, endPoint x: 339, endPoint y: 321, distance: 51.2
click at [339, 321] on div "cô thanh 00912257171" at bounding box center [299, 325] width 104 height 13
copy div "00912257171"
click at [150, 11] on icon "close-circle" at bounding box center [148, 10] width 5 height 5
paste input "00912257171"
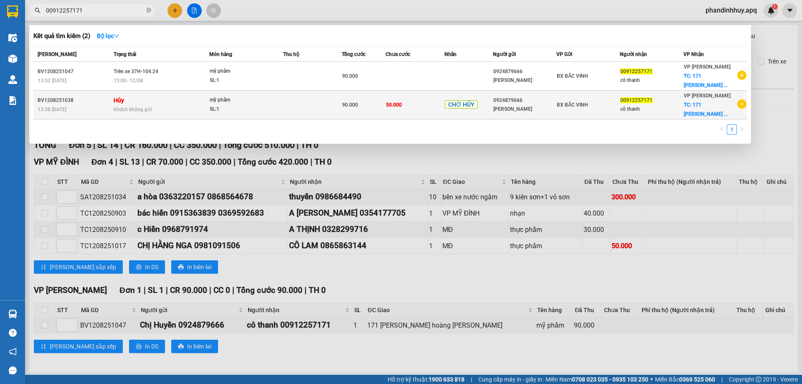
type input "00912257171"
click at [741, 102] on icon "plus-circle" at bounding box center [742, 103] width 9 height 9
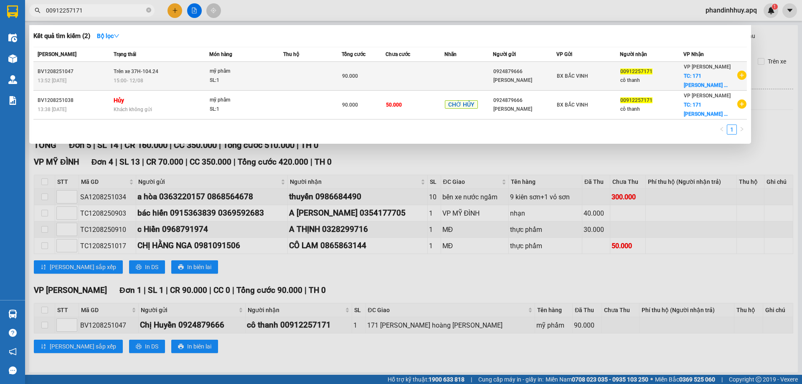
click at [424, 78] on td at bounding box center [415, 76] width 59 height 29
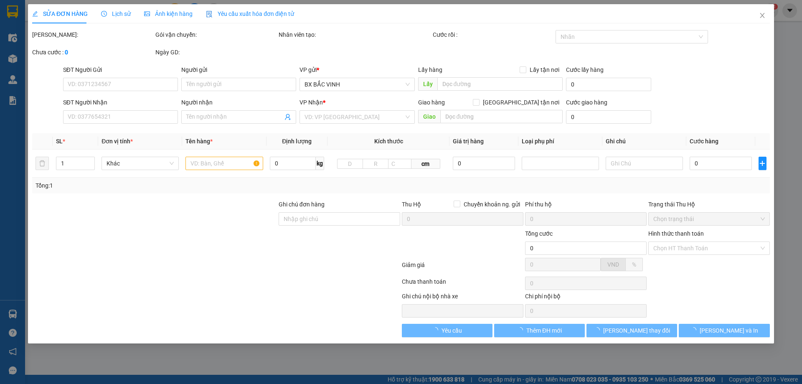
type input "0924879666"
type input "[PERSON_NAME]"
type input "00912257171"
type input "cô thanh"
checkbox input "true"
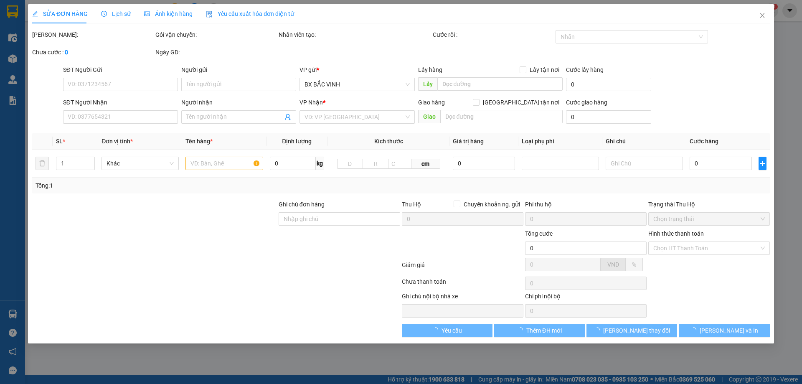
type input "171 [PERSON_NAME] hoàng [PERSON_NAME]"
type input "90.000"
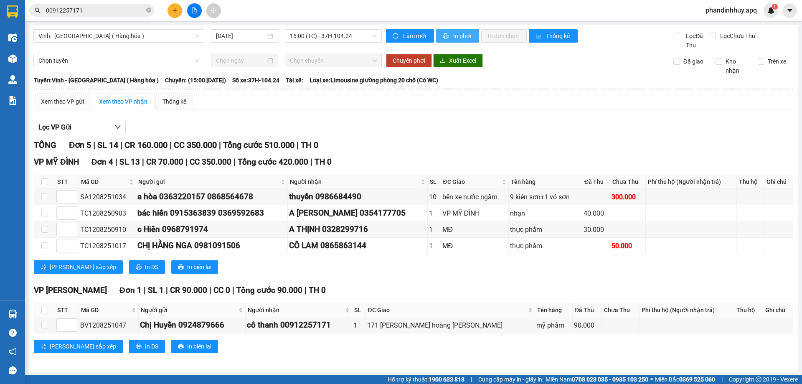
click at [463, 34] on span "In phơi" at bounding box center [462, 35] width 19 height 9
